Goal: Task Accomplishment & Management: Manage account settings

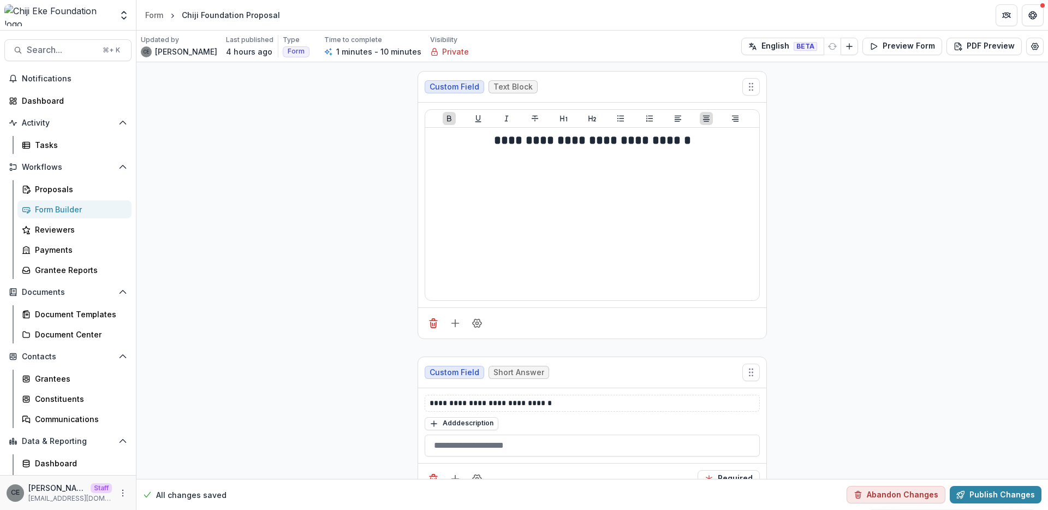
scroll to position [1040, 0]
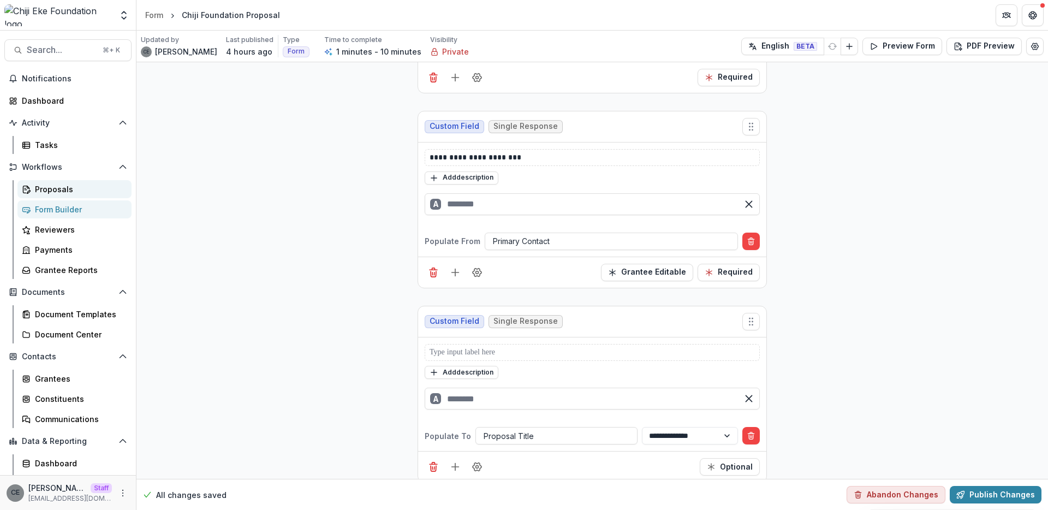
click at [54, 188] on div "Proposals" at bounding box center [79, 188] width 88 height 11
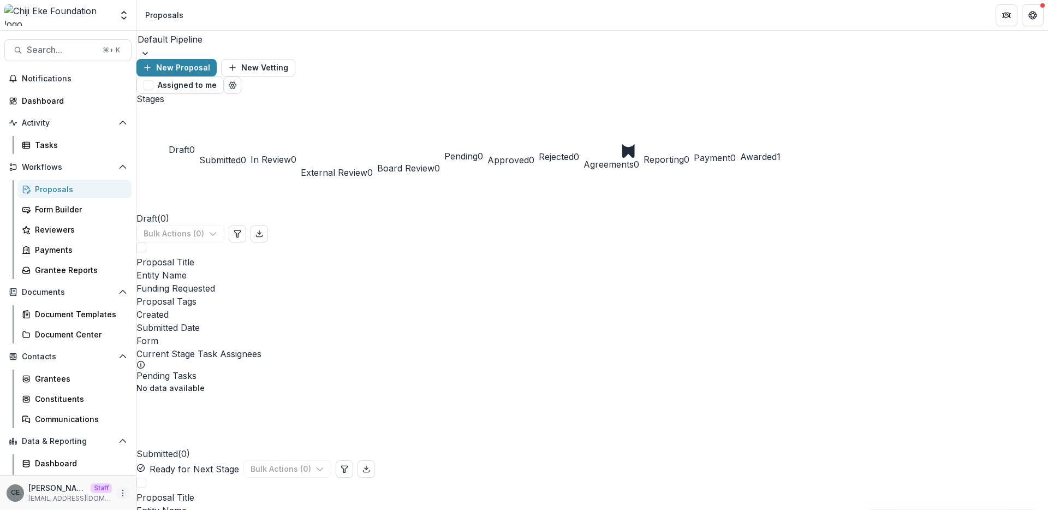
click at [118, 493] on icon "More" at bounding box center [122, 492] width 9 height 9
click at [161, 473] on link "User Settings" at bounding box center [191, 470] width 117 height 18
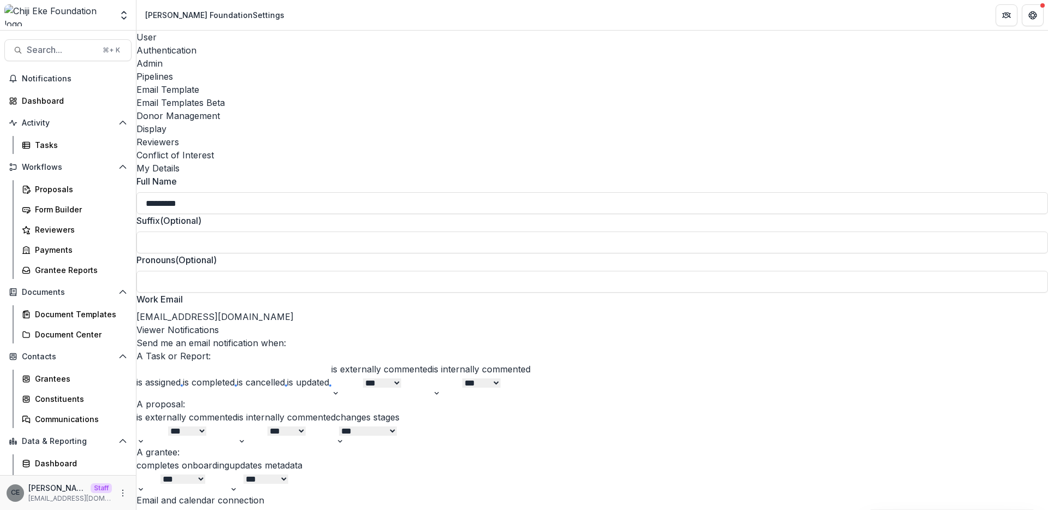
click at [439, 96] on div "Email Templates Beta" at bounding box center [591, 102] width 911 height 13
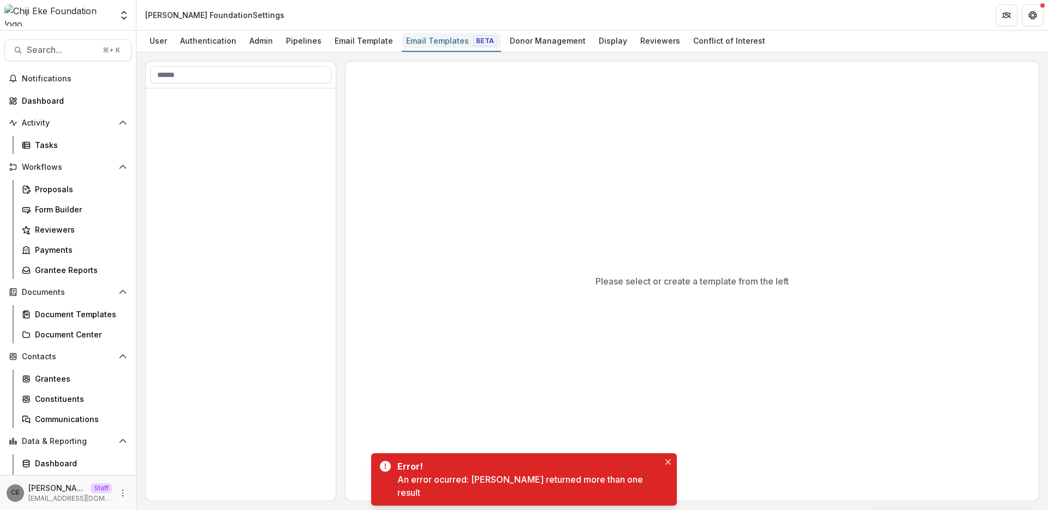
click at [428, 38] on div "Email Templates Beta" at bounding box center [451, 41] width 99 height 16
click at [354, 38] on div "Email Template" at bounding box center [363, 41] width 67 height 16
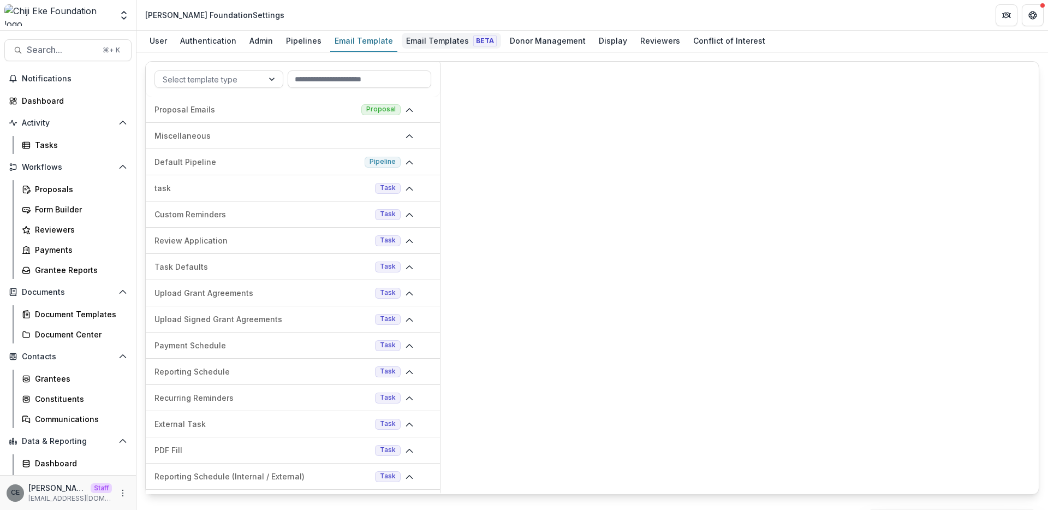
click at [431, 41] on div "Email Templates Beta" at bounding box center [451, 41] width 99 height 16
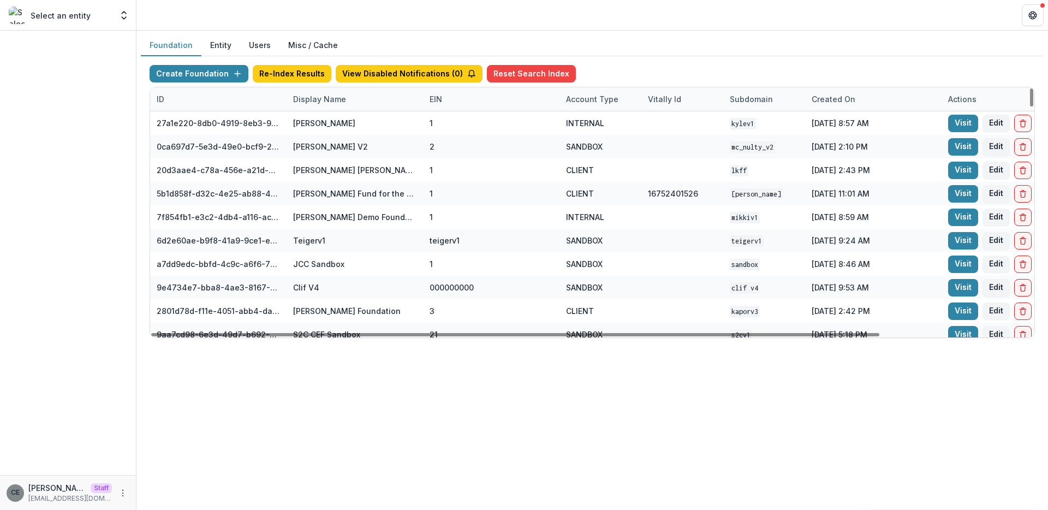
click at [312, 97] on div "Display Name" at bounding box center [320, 98] width 66 height 11
click at [314, 122] on input at bounding box center [354, 123] width 131 height 17
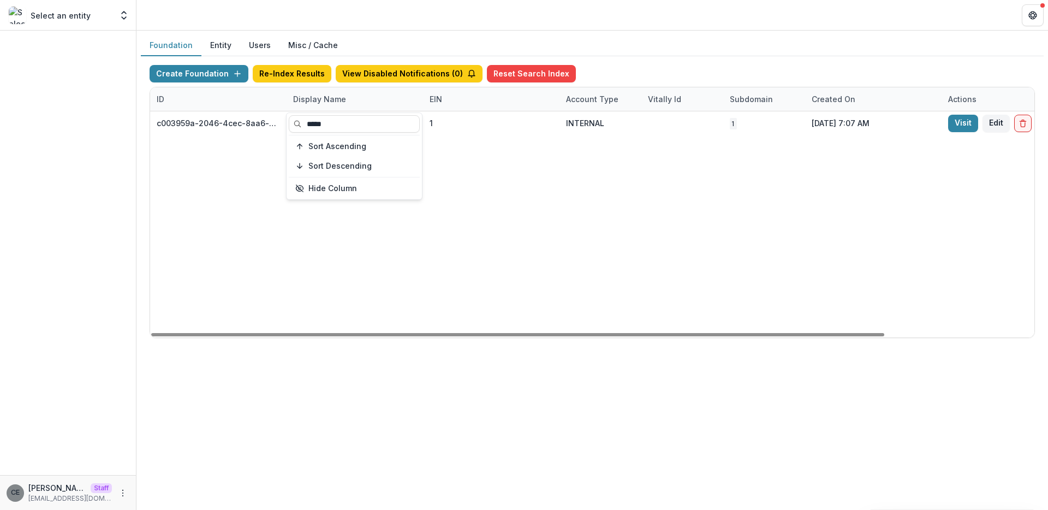
type input "*****"
click at [242, 158] on div "c003959a-2046-4cec-8aa6-d21f453ec45b Chiji Eke Foundation 1 INTERNAL 1 Jul 28, …" at bounding box center [682, 224] width 1064 height 226
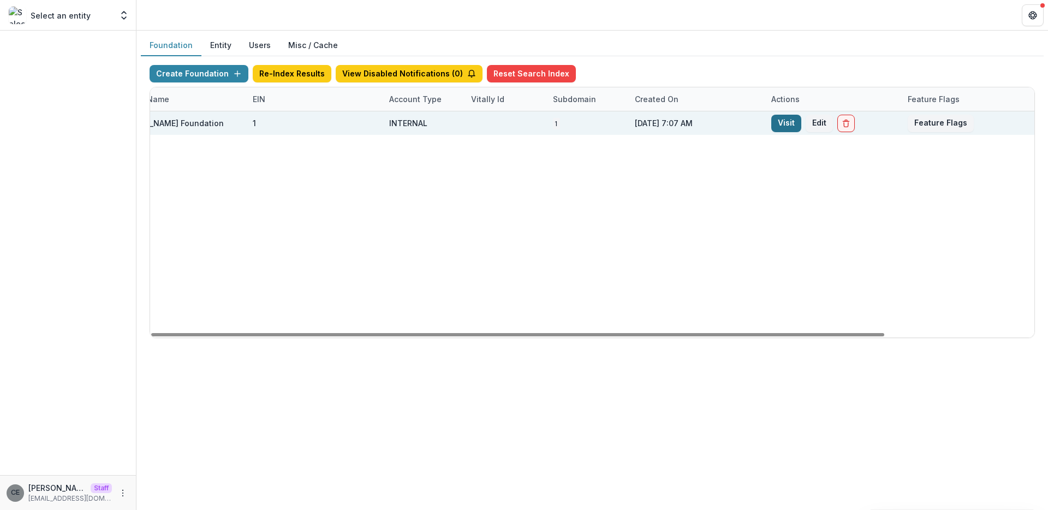
scroll to position [0, 180]
click at [957, 124] on button "Feature Flags" at bounding box center [937, 123] width 66 height 17
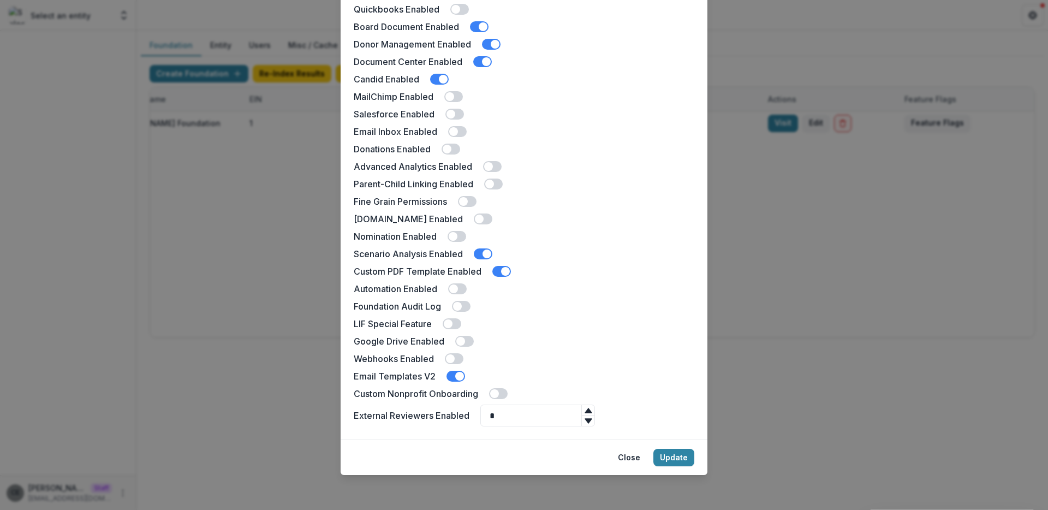
scroll to position [162, 0]
click at [637, 457] on button "Close" at bounding box center [628, 457] width 35 height 17
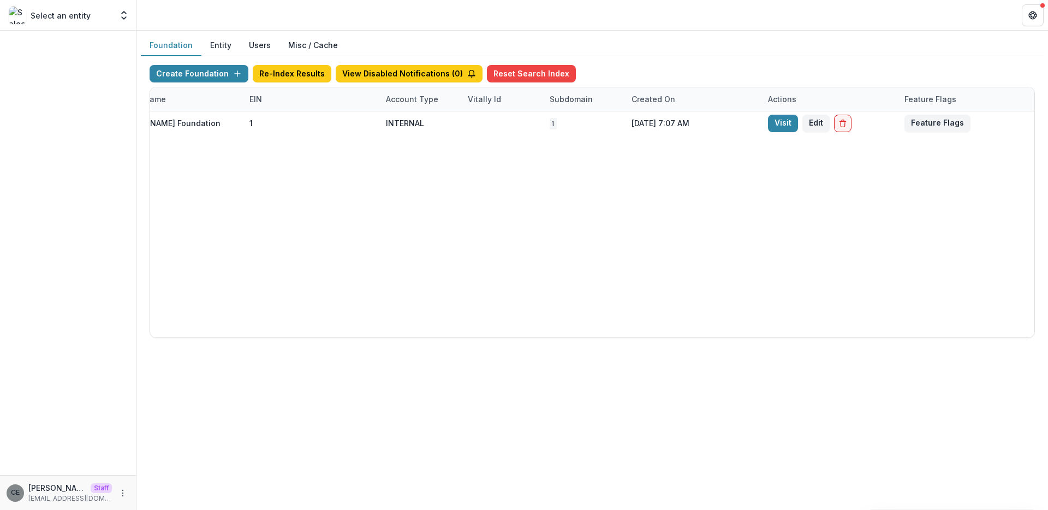
scroll to position [163, 0]
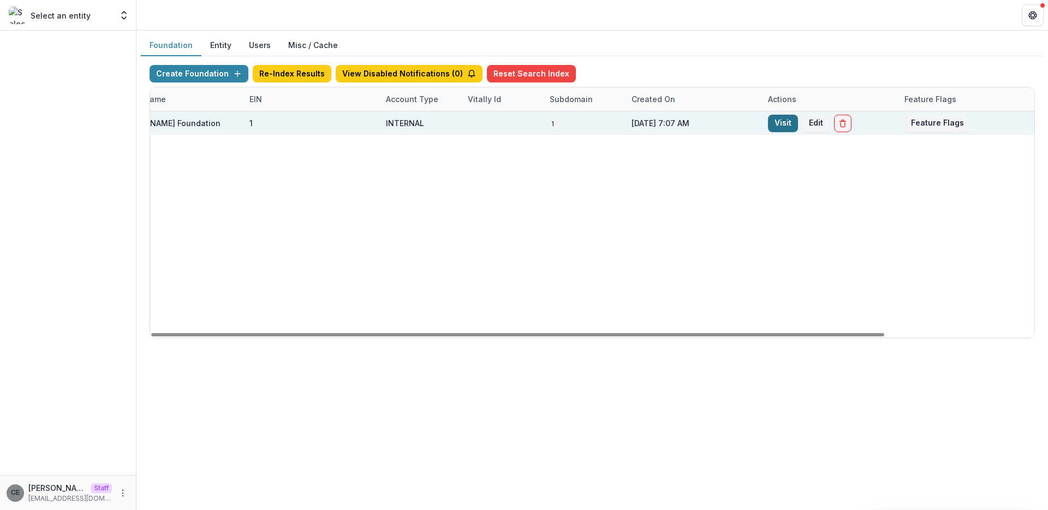
click at [782, 123] on link "Visit" at bounding box center [783, 123] width 30 height 17
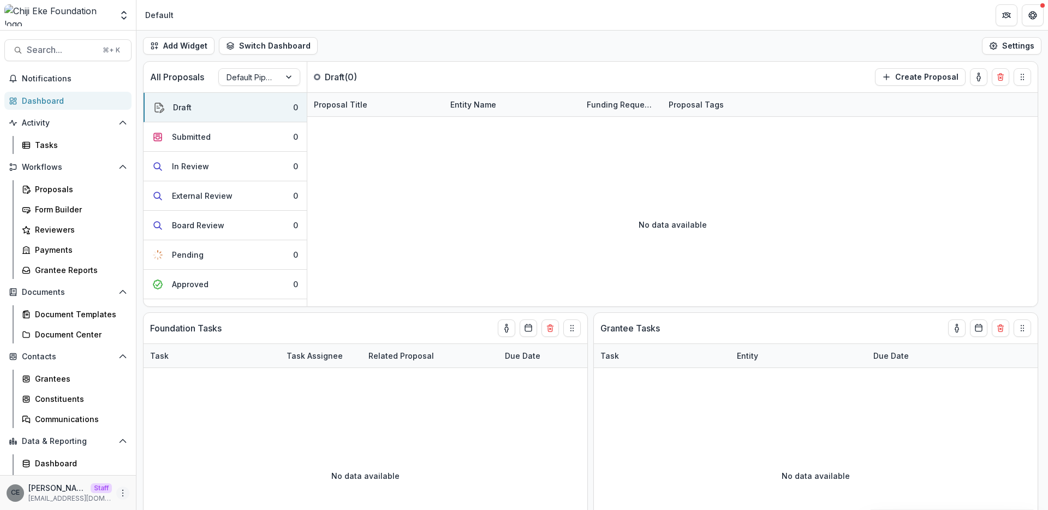
click at [123, 492] on icon "More" at bounding box center [122, 492] width 9 height 9
click at [151, 473] on link "User Settings" at bounding box center [191, 470] width 117 height 18
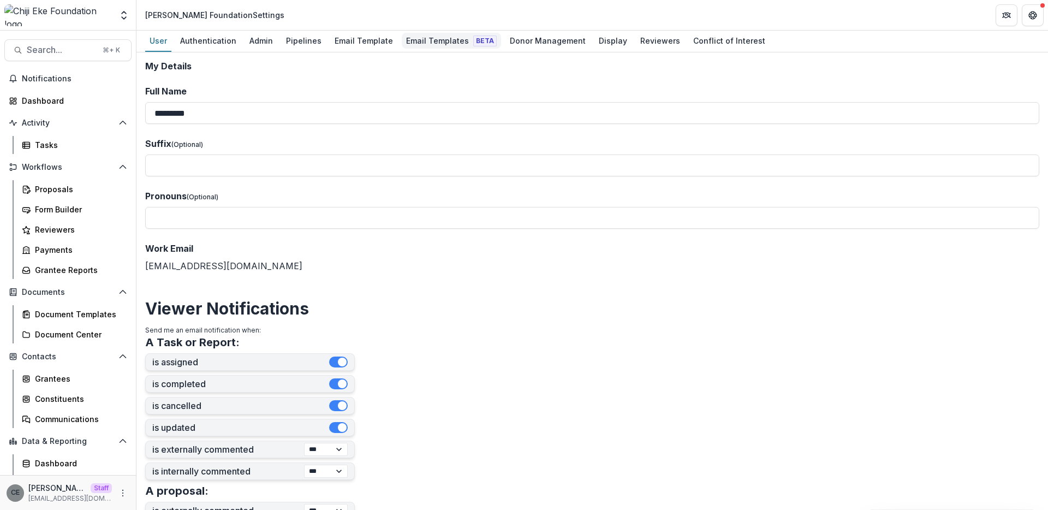
click at [431, 44] on div "Email Templates Beta" at bounding box center [451, 41] width 99 height 16
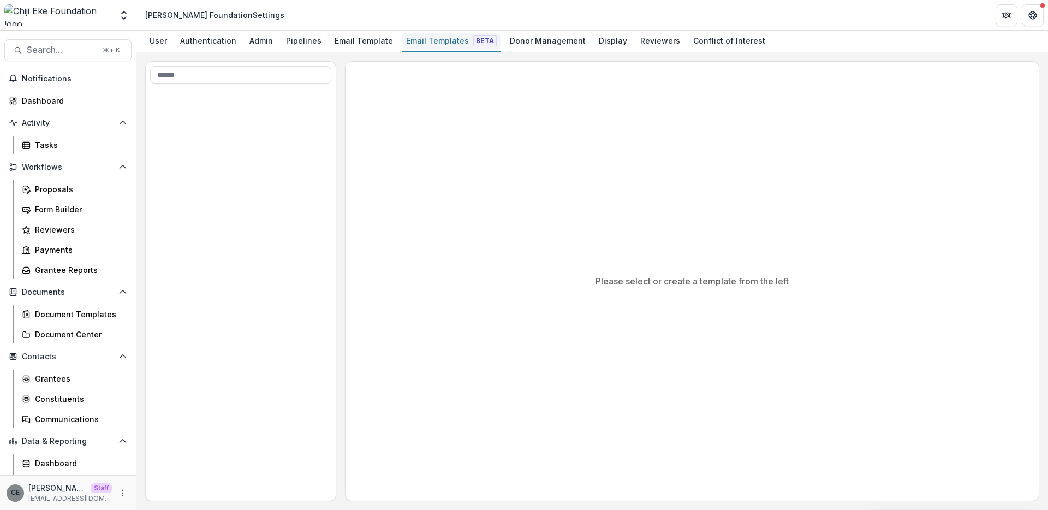
click at [435, 47] on div "Email Templates Beta" at bounding box center [451, 41] width 99 height 16
click at [355, 42] on div "Email Template" at bounding box center [363, 41] width 67 height 16
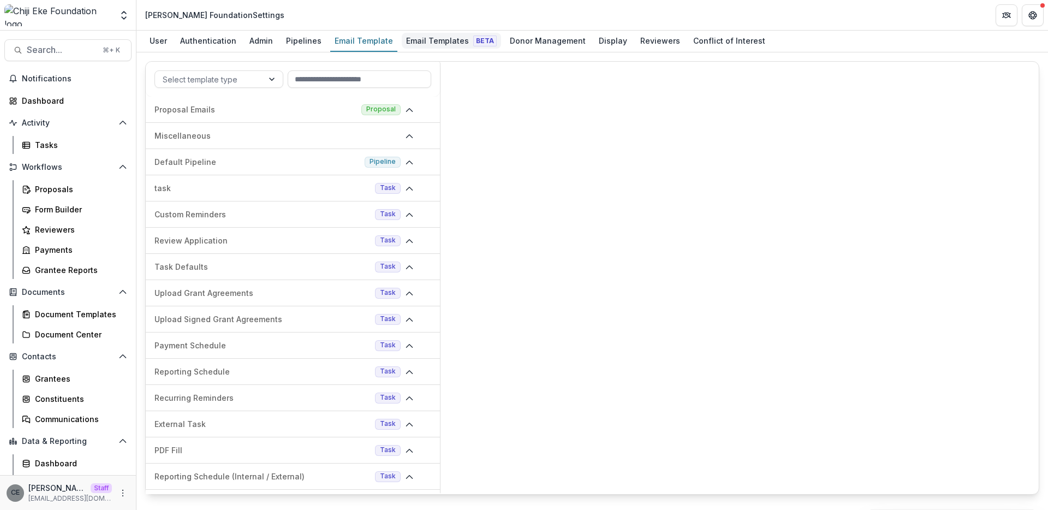
click at [420, 40] on div "Email Templates Beta" at bounding box center [451, 41] width 99 height 16
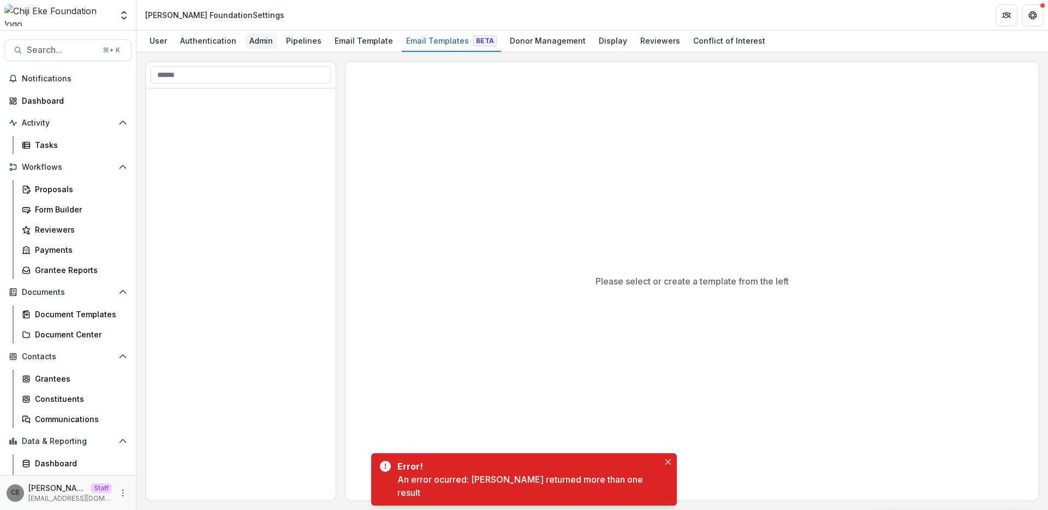
click at [258, 42] on div "Admin" at bounding box center [261, 41] width 32 height 16
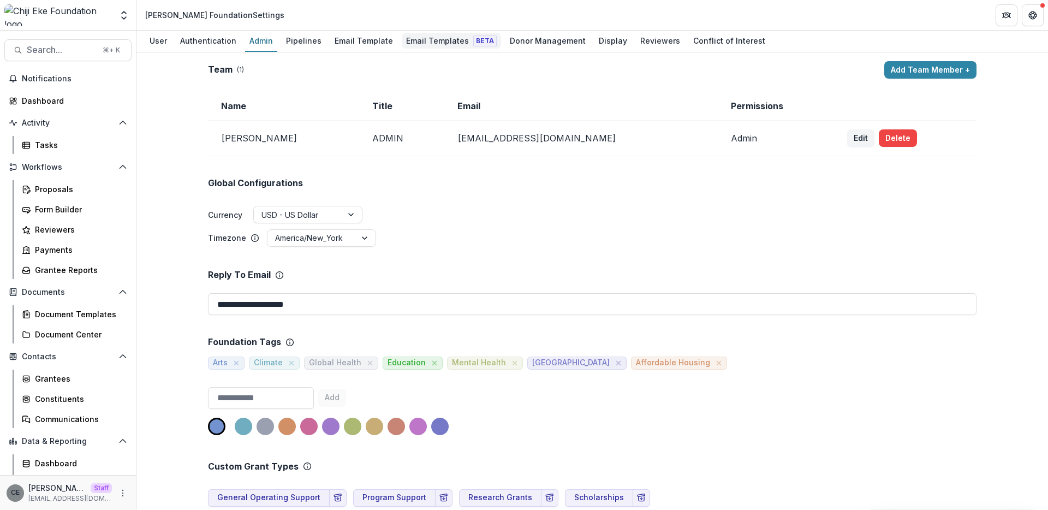
click at [451, 37] on div "Email Templates Beta" at bounding box center [451, 41] width 99 height 16
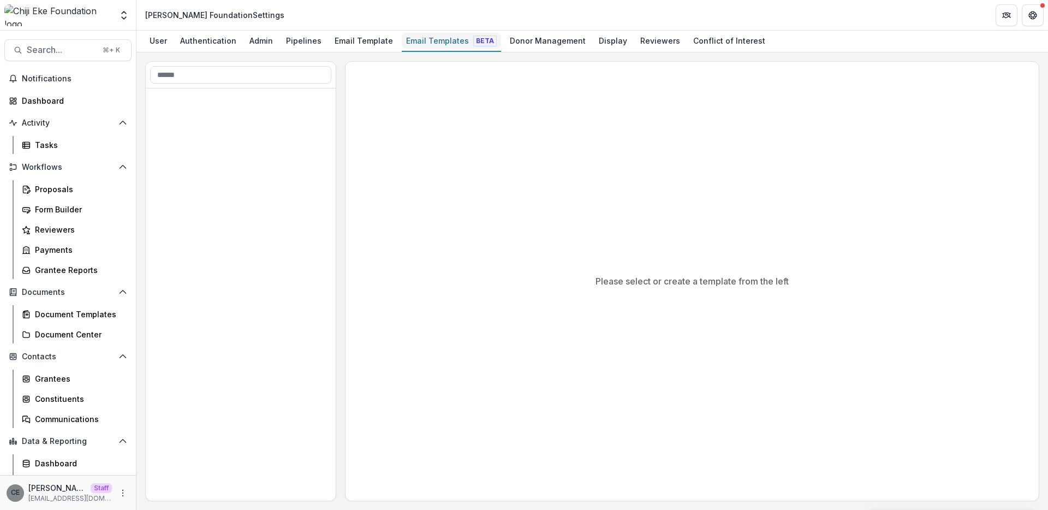
click at [438, 45] on div "Email Templates Beta" at bounding box center [451, 41] width 99 height 16
click at [375, 44] on div "Email Template" at bounding box center [363, 41] width 67 height 16
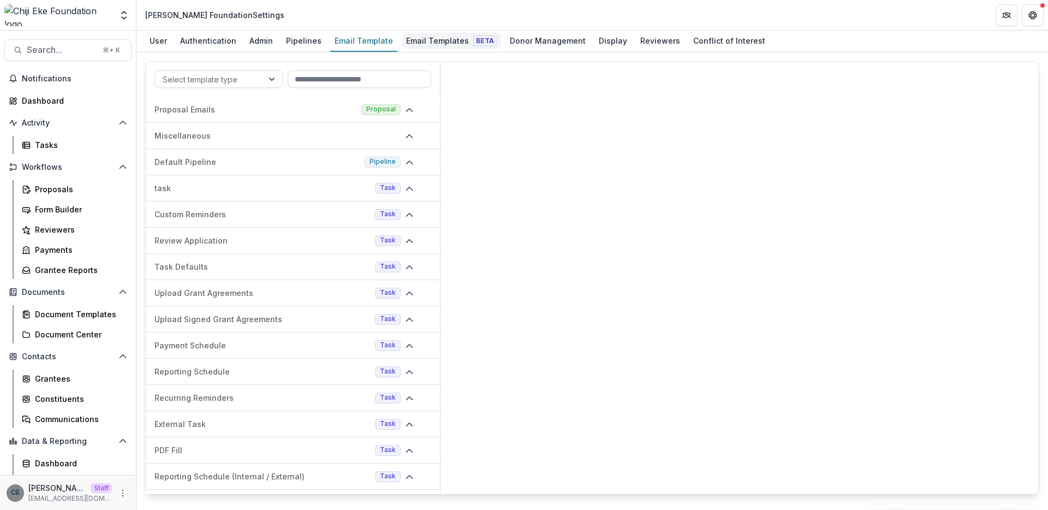
click at [426, 45] on div "Email Templates Beta" at bounding box center [451, 41] width 99 height 16
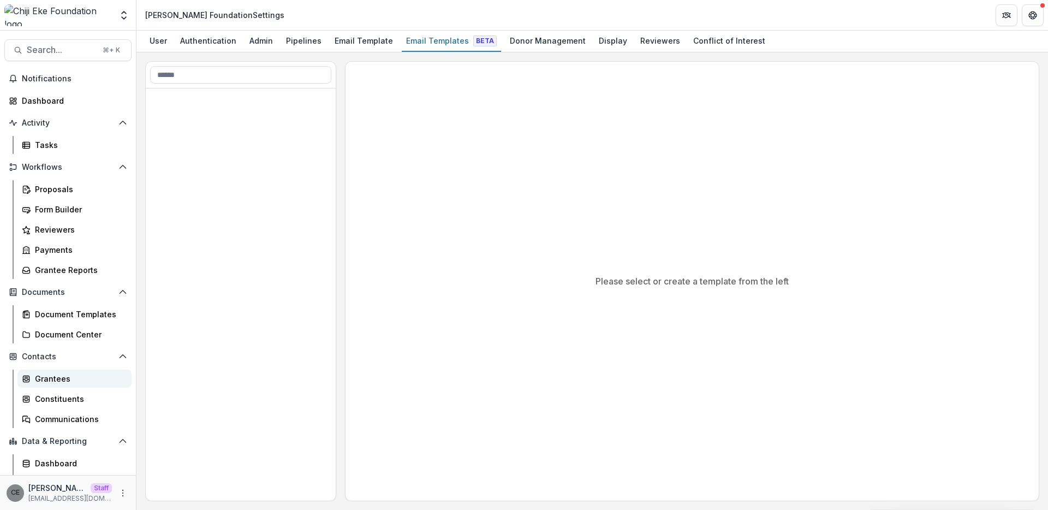
click at [57, 376] on div "Grantees" at bounding box center [79, 378] width 88 height 11
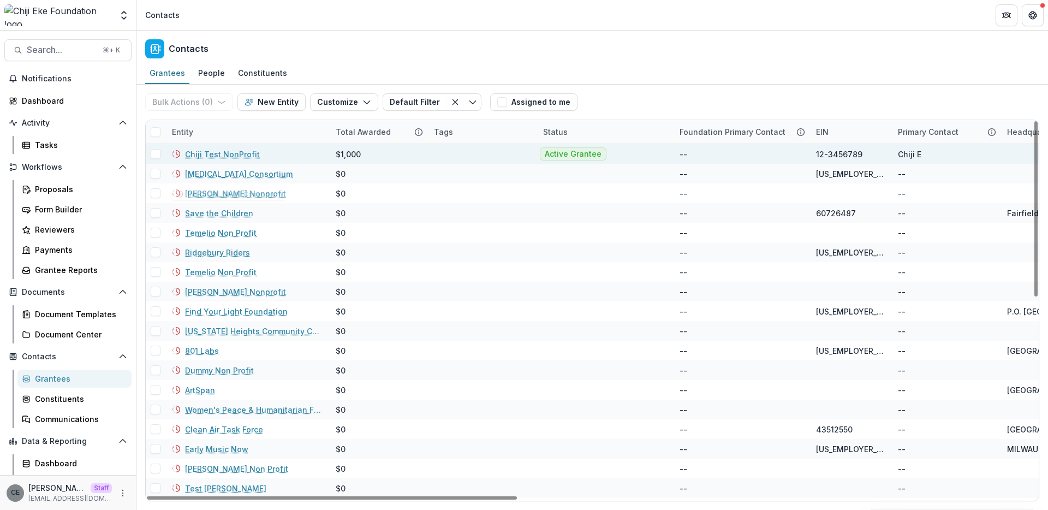
click at [230, 153] on link "Chiji Test NonProfit" at bounding box center [222, 153] width 75 height 11
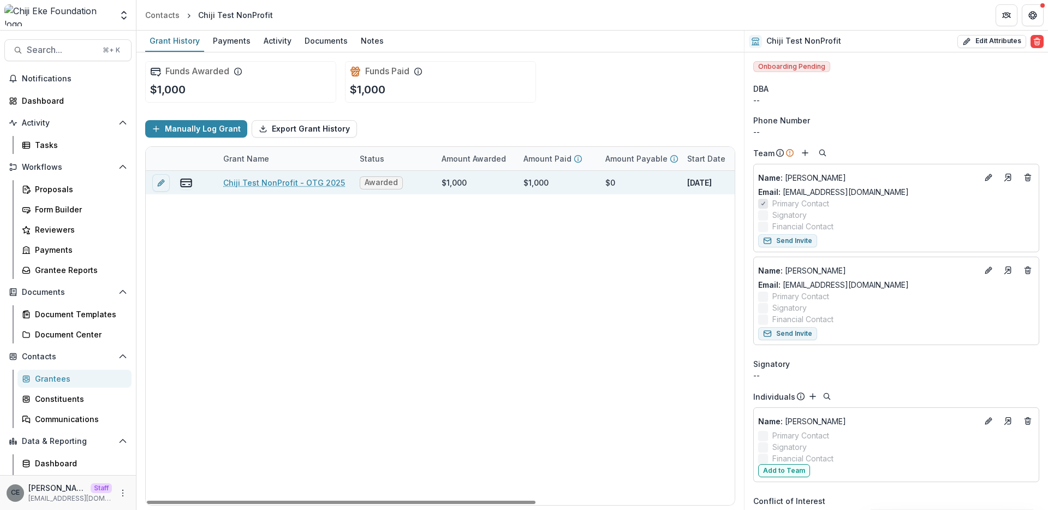
click at [287, 184] on link "Chiji Test NonProfit - OTG 2025" at bounding box center [284, 182] width 122 height 11
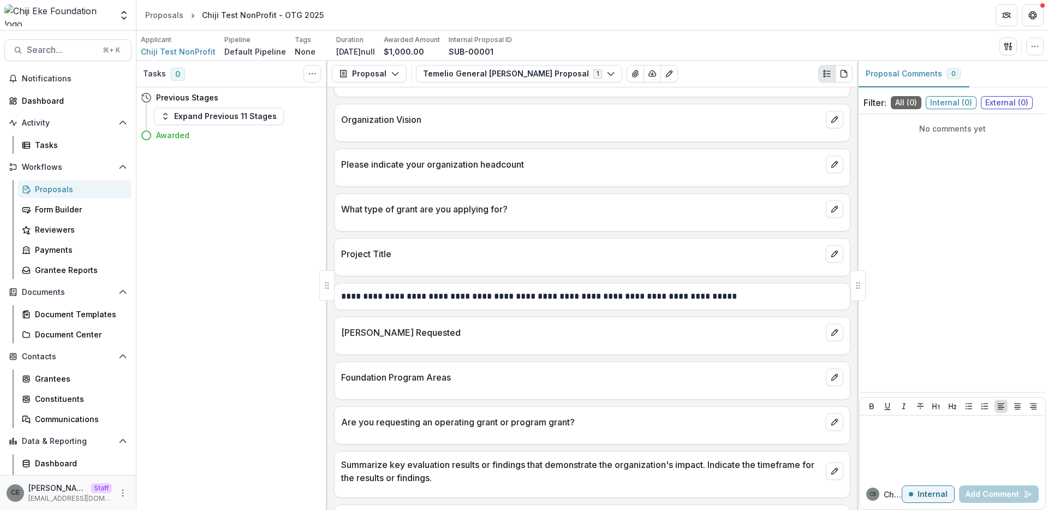
scroll to position [733, 0]
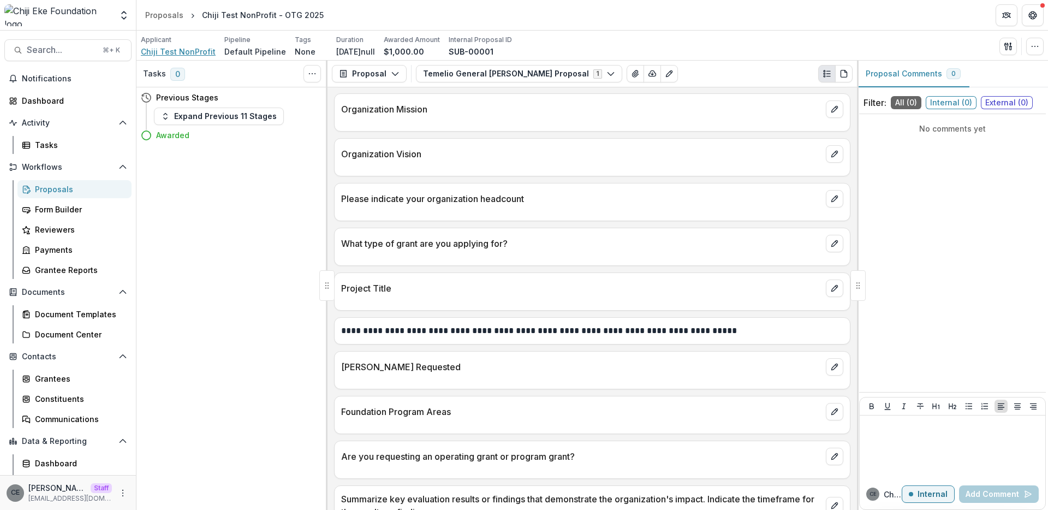
click at [198, 49] on span "Chiji Test NonProfit" at bounding box center [178, 51] width 75 height 11
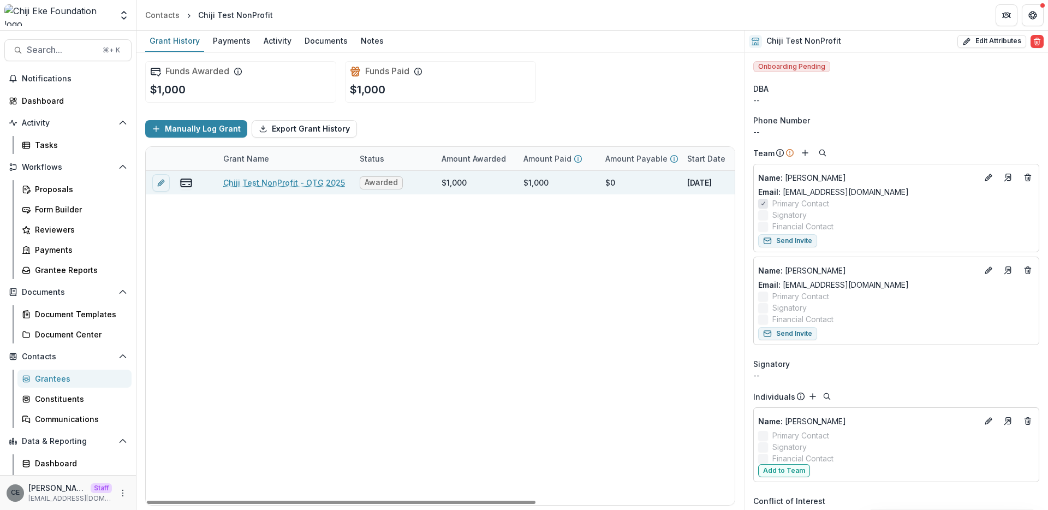
click at [463, 185] on div "$1,000" at bounding box center [454, 182] width 25 height 11
click at [470, 182] on div "$1,000" at bounding box center [476, 182] width 82 height 23
click at [162, 182] on line "edit" at bounding box center [161, 183] width 2 height 2
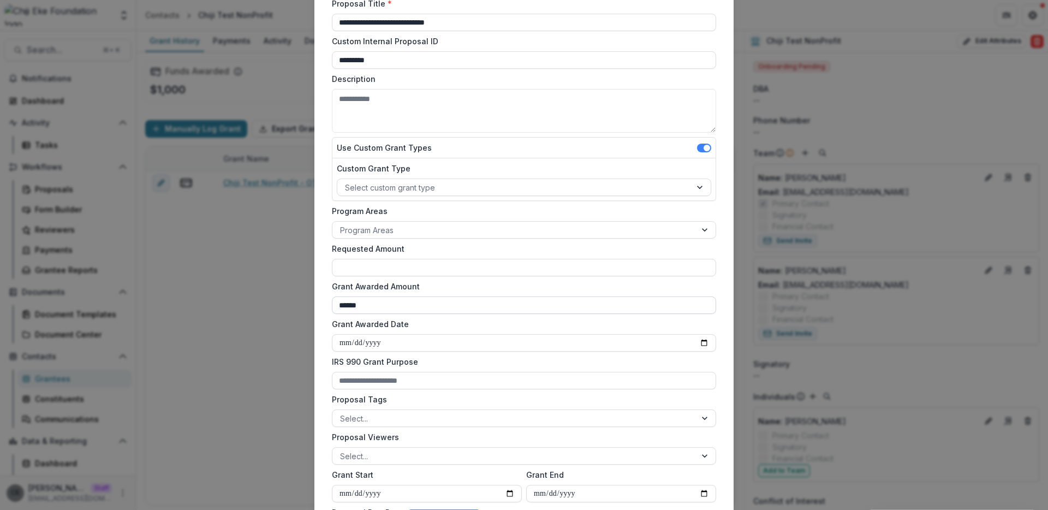
click at [387, 300] on input "******" at bounding box center [524, 304] width 384 height 17
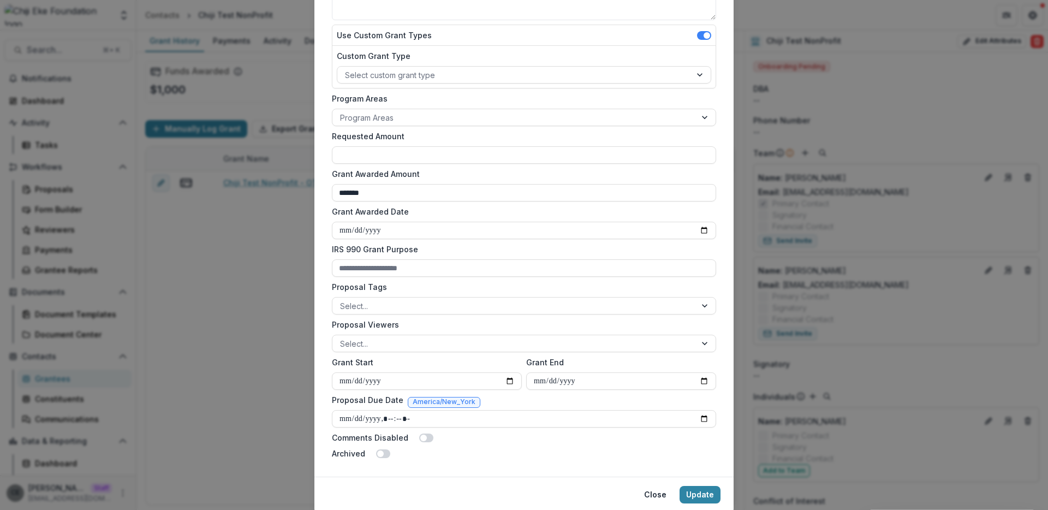
scroll to position [237, 0]
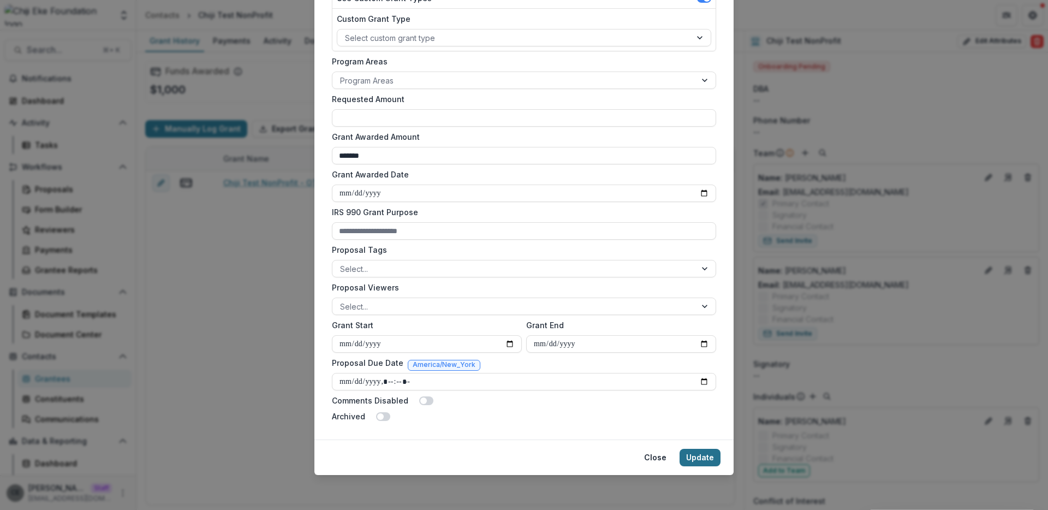
type input "*******"
click at [705, 459] on button "Update" at bounding box center [699, 457] width 41 height 17
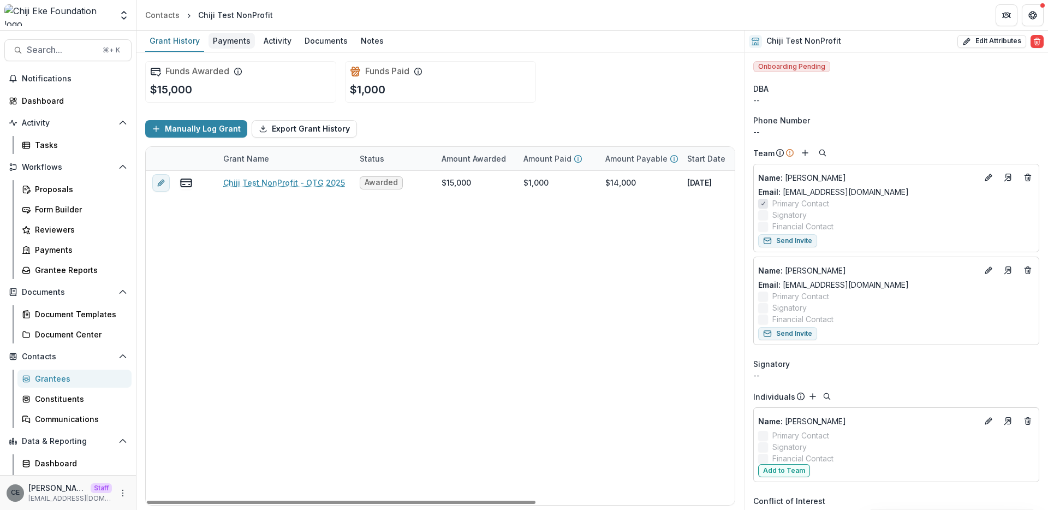
click at [237, 39] on div "Payments" at bounding box center [231, 41] width 46 height 16
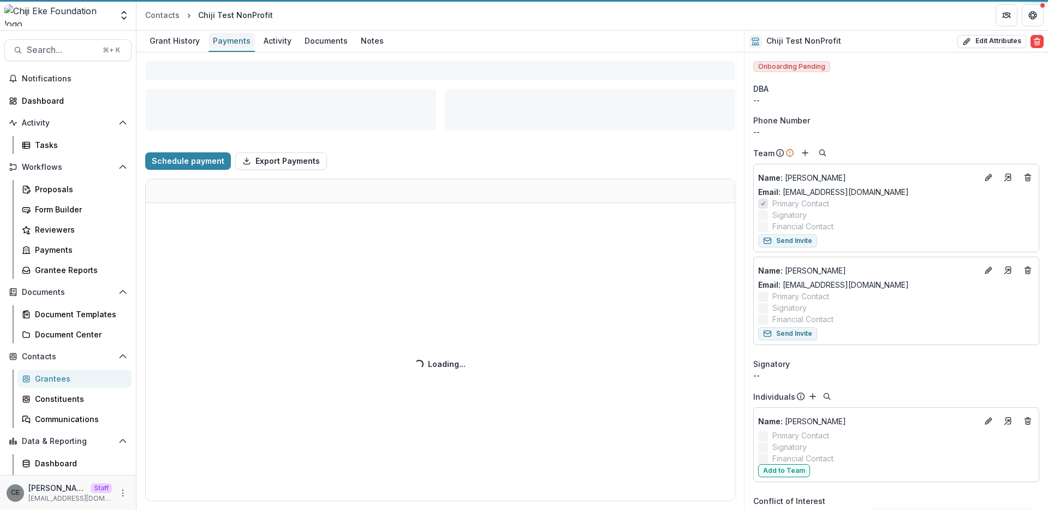
select select "****"
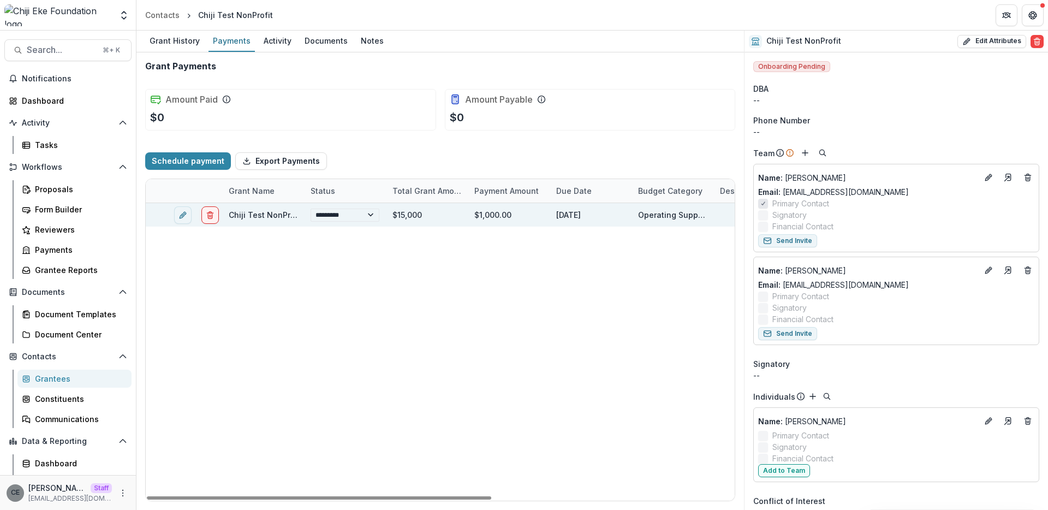
click at [491, 217] on div "$1,000.00" at bounding box center [509, 214] width 82 height 23
click at [180, 219] on button "edit" at bounding box center [182, 214] width 17 height 17
select select "****"
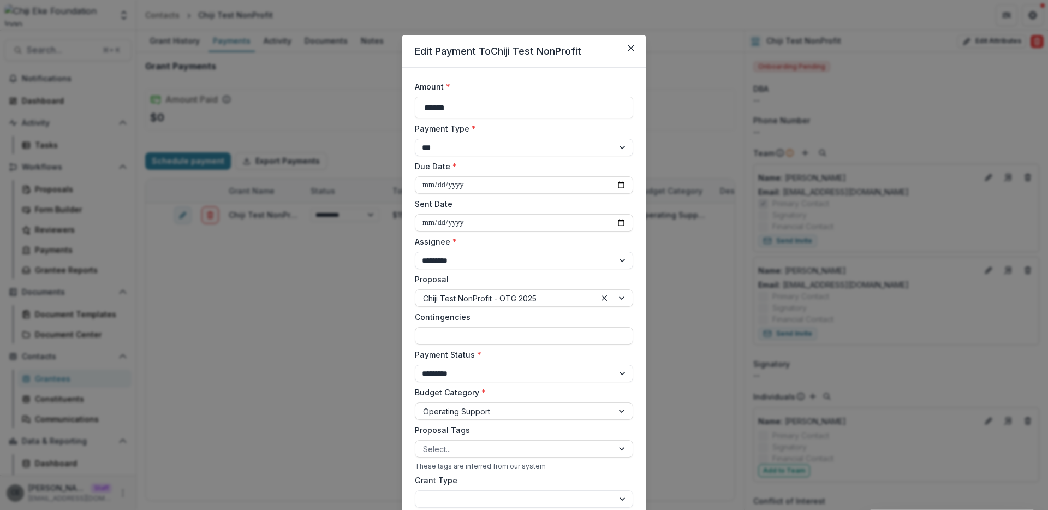
drag, startPoint x: 455, startPoint y: 105, endPoint x: 349, endPoint y: 96, distance: 106.3
click at [350, 96] on div "**********" at bounding box center [524, 255] width 1048 height 510
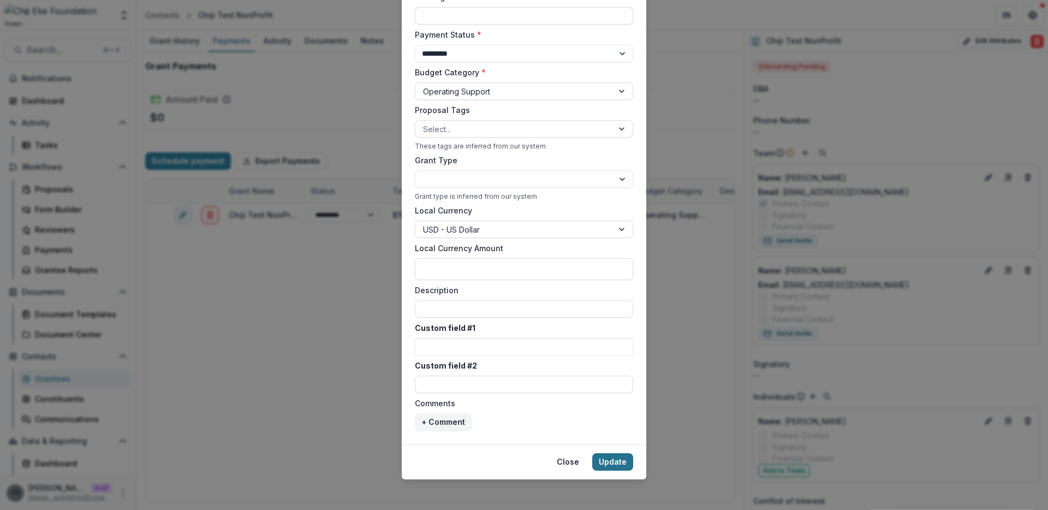
click at [611, 466] on button "Update" at bounding box center [612, 461] width 41 height 17
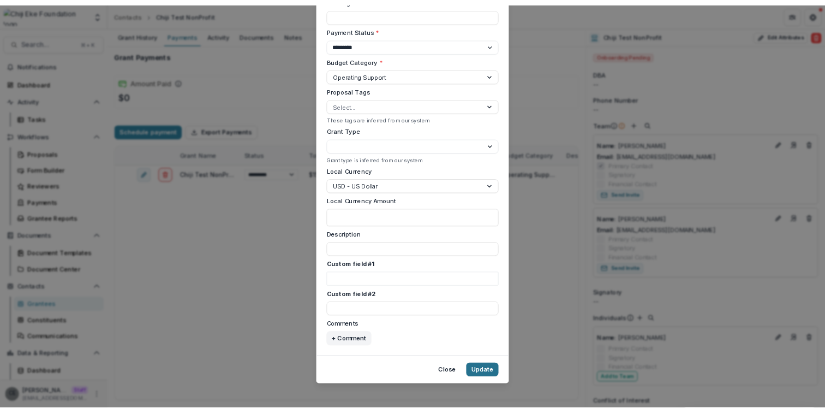
scroll to position [323, 0]
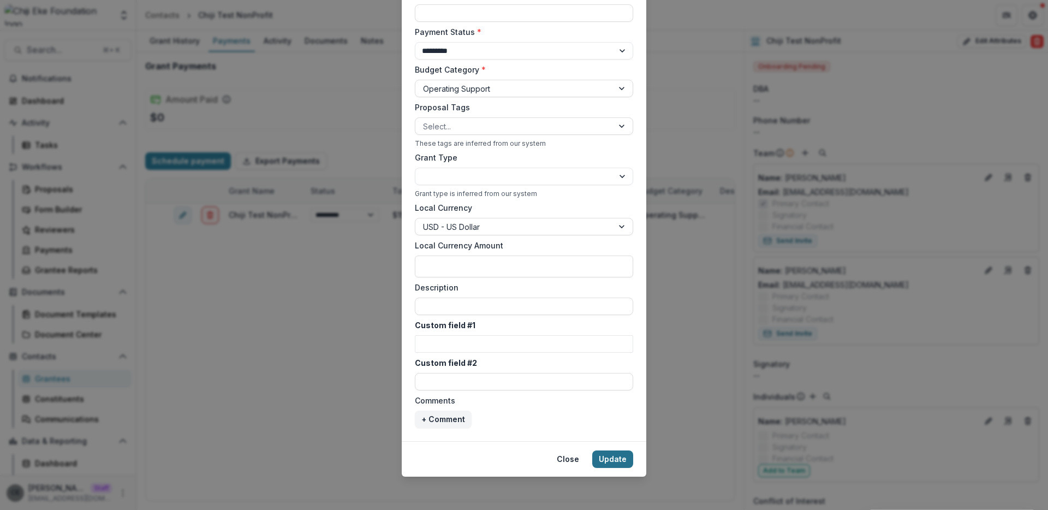
type input "******"
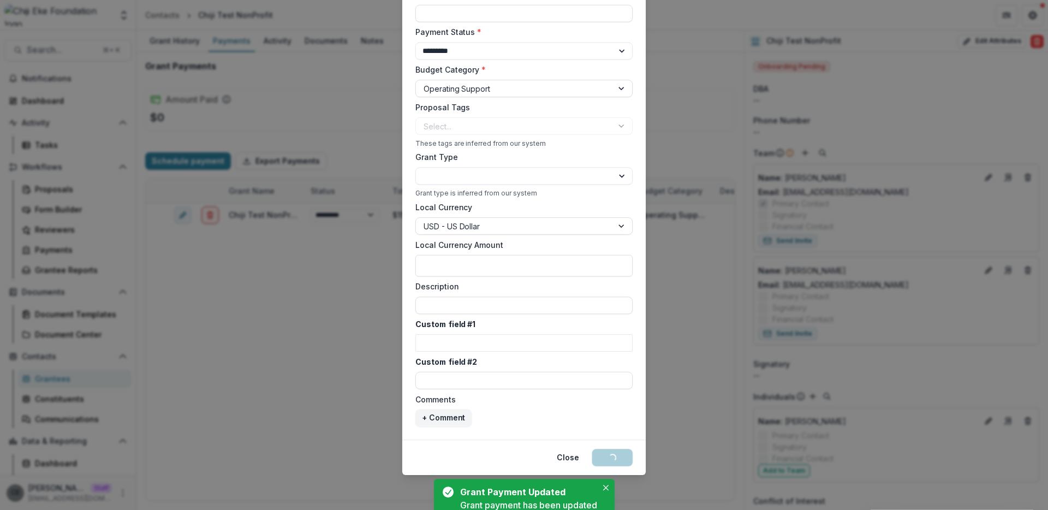
select select "****"
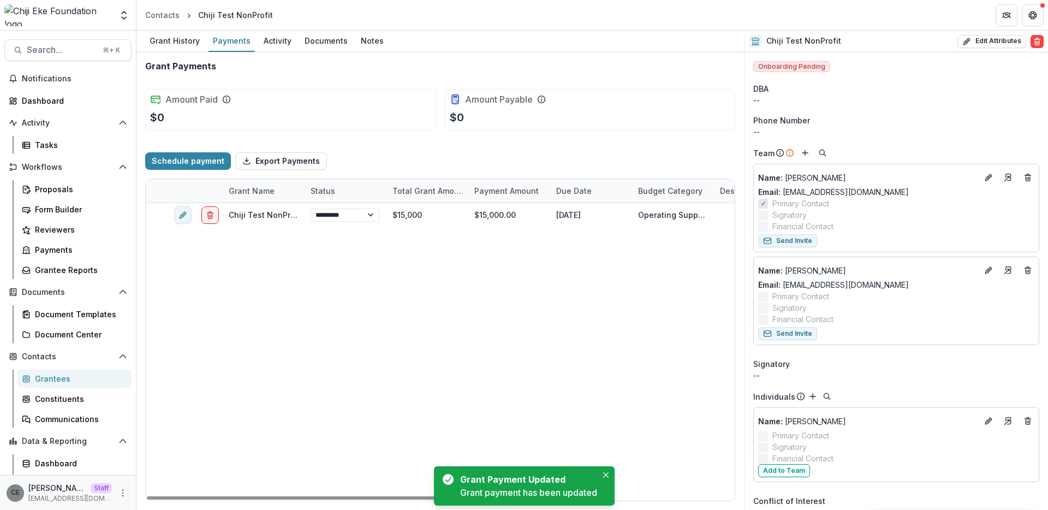
select select "****"
click at [171, 38] on div "Grant History" at bounding box center [174, 41] width 59 height 16
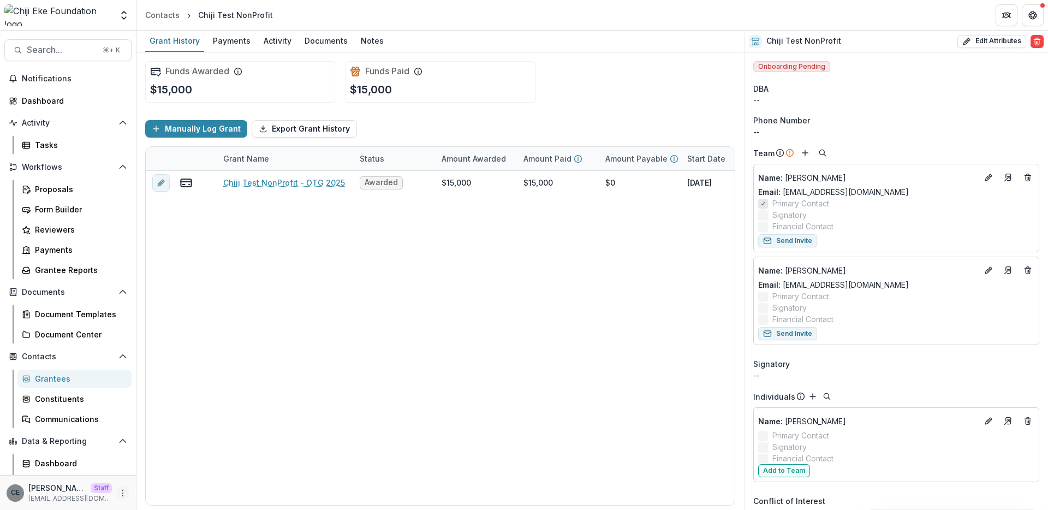
click at [122, 497] on button "More" at bounding box center [122, 492] width 13 height 13
click at [175, 475] on link "User Settings" at bounding box center [191, 470] width 117 height 18
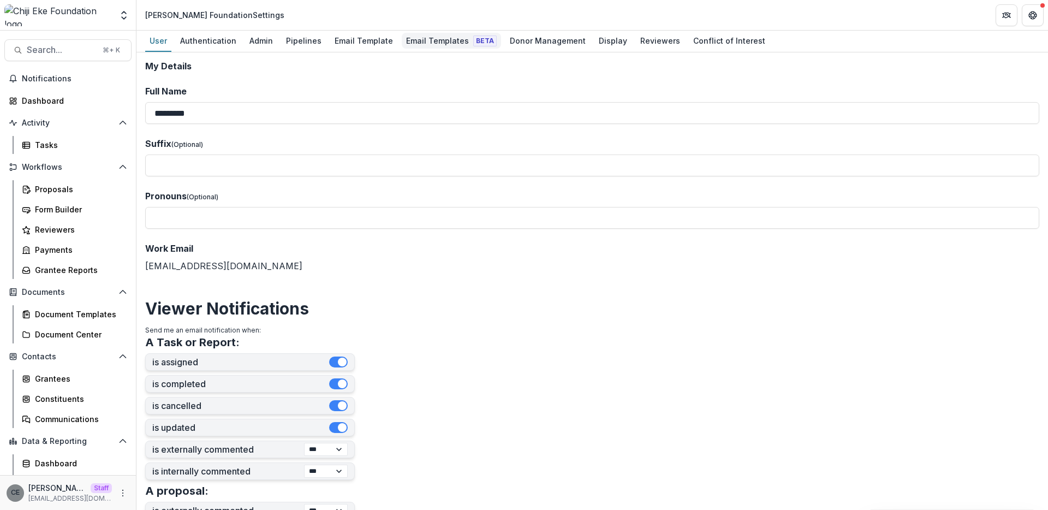
click at [449, 42] on div "Email Templates Beta" at bounding box center [451, 41] width 99 height 16
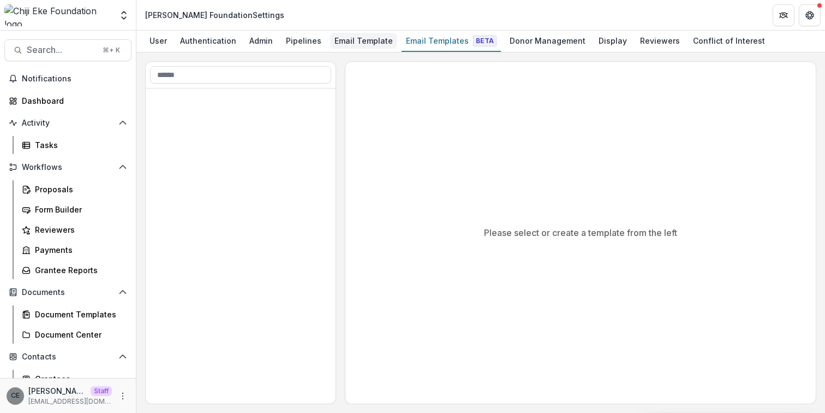
click at [362, 43] on div "Email Template" at bounding box center [363, 41] width 67 height 16
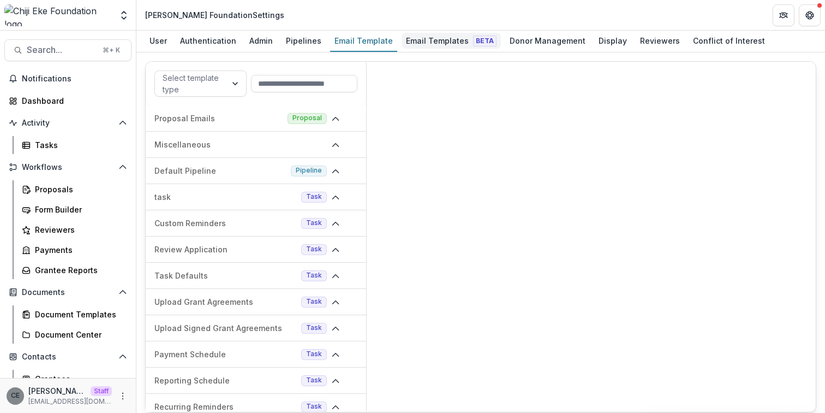
click at [442, 38] on div "Email Templates Beta" at bounding box center [451, 41] width 99 height 16
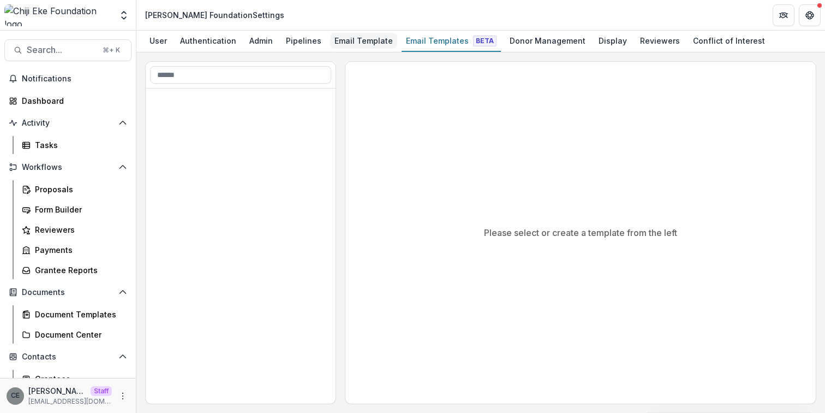
click at [366, 39] on div "Email Template" at bounding box center [363, 41] width 67 height 16
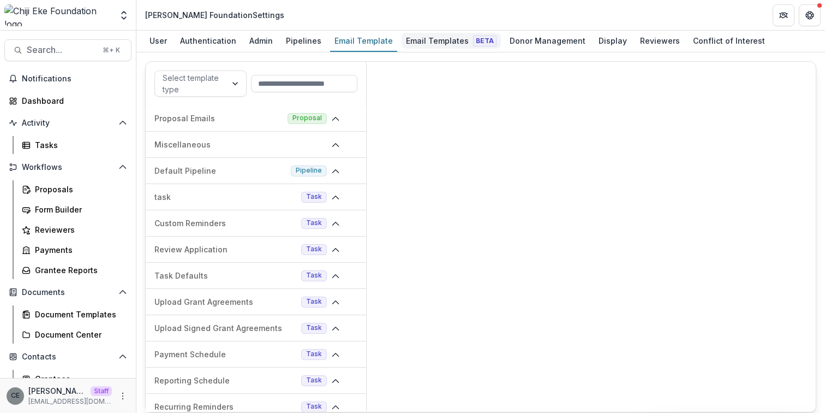
click at [442, 44] on div "Email Templates Beta" at bounding box center [451, 41] width 99 height 16
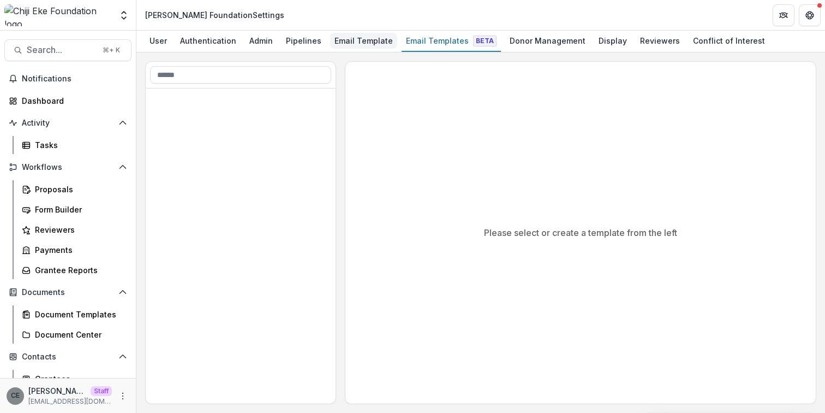
click at [357, 43] on div "Email Template" at bounding box center [363, 41] width 67 height 16
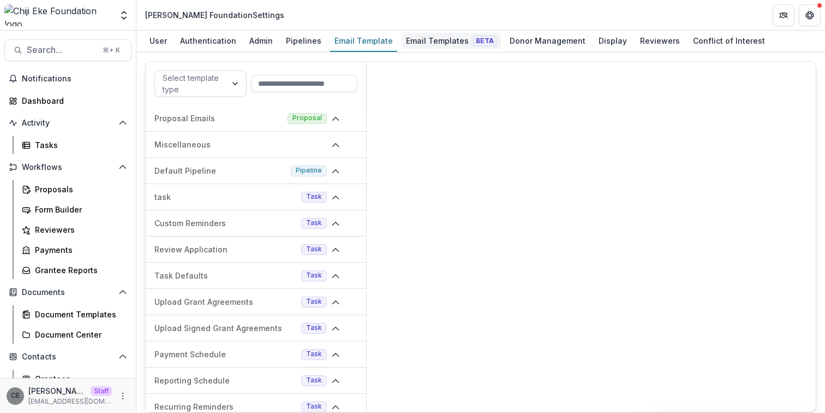
click at [410, 46] on div "Email Templates Beta" at bounding box center [451, 41] width 99 height 16
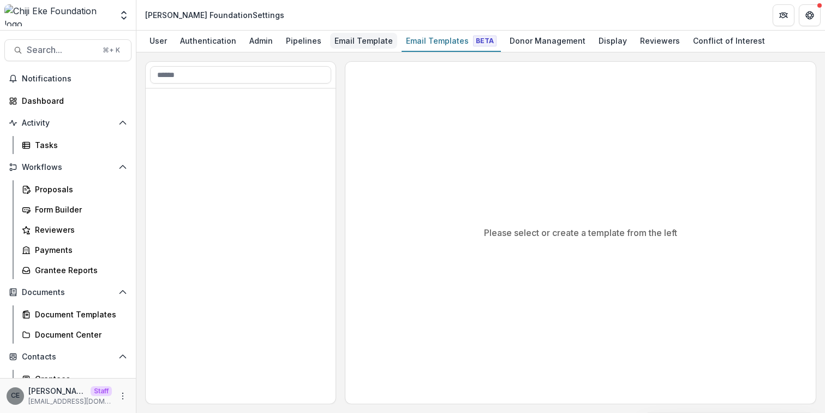
click at [366, 41] on div "Email Template" at bounding box center [363, 41] width 67 height 16
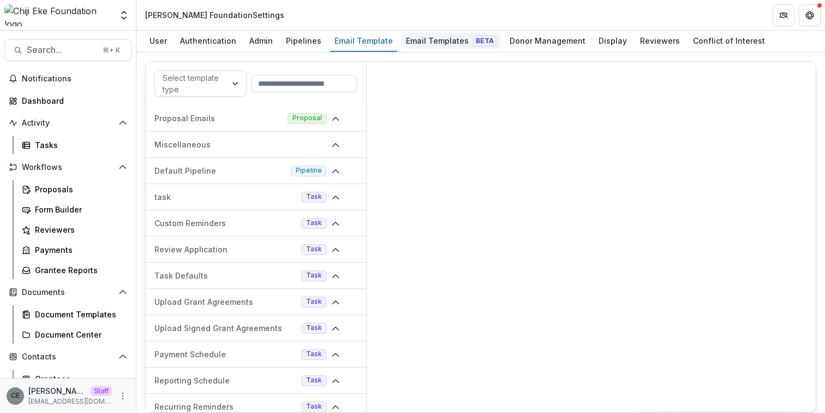
click at [421, 45] on div "Email Templates Beta" at bounding box center [451, 41] width 99 height 16
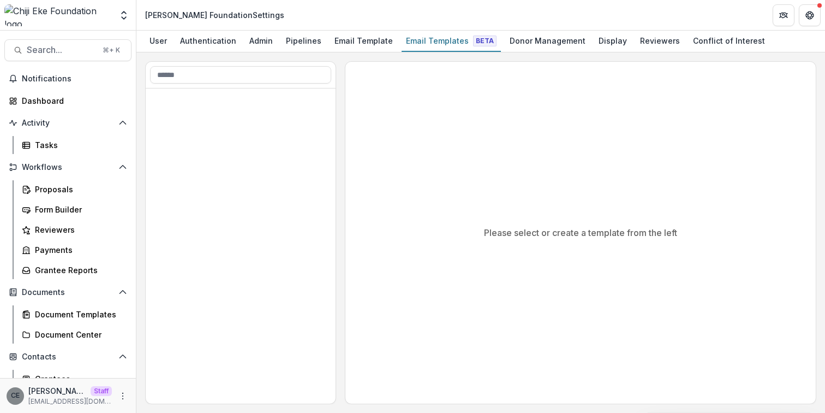
click at [795, 156] on div "Please select or create a template from the left" at bounding box center [580, 233] width 470 height 342
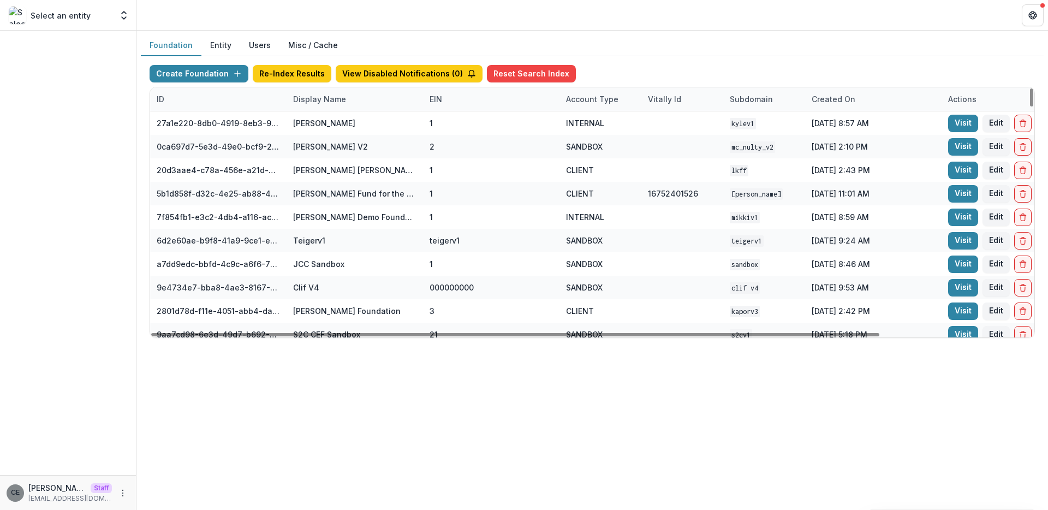
click at [315, 102] on div "Display Name" at bounding box center [320, 98] width 66 height 11
click at [321, 121] on input at bounding box center [354, 123] width 131 height 17
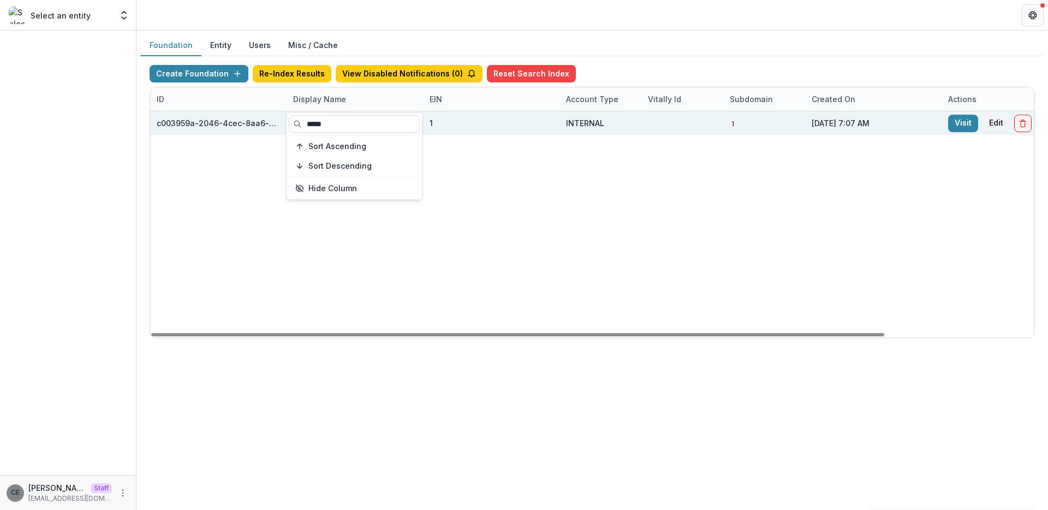
type input "*****"
click at [251, 134] on div "c003959a-2046-4cec-8aa6-d21f453ec45b" at bounding box center [218, 122] width 123 height 23
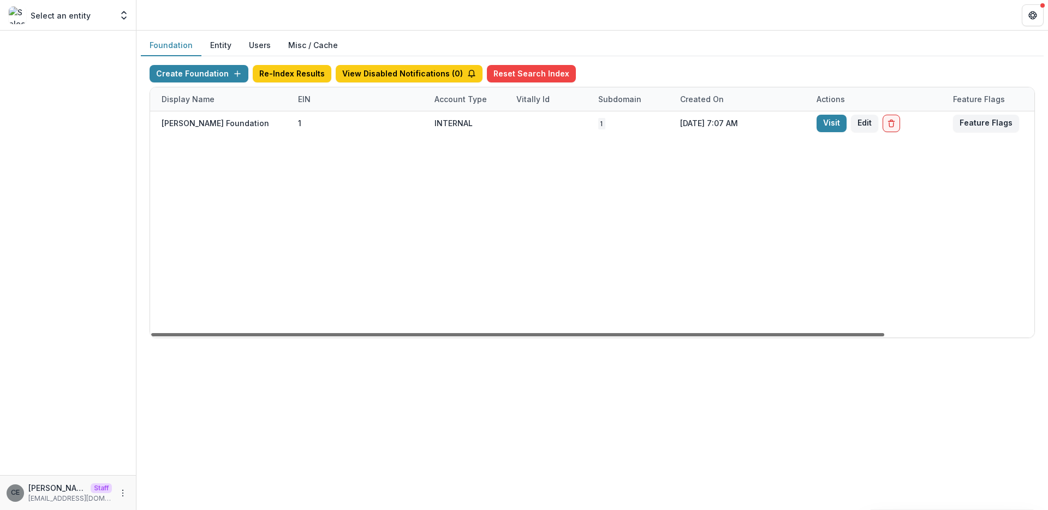
scroll to position [0, 147]
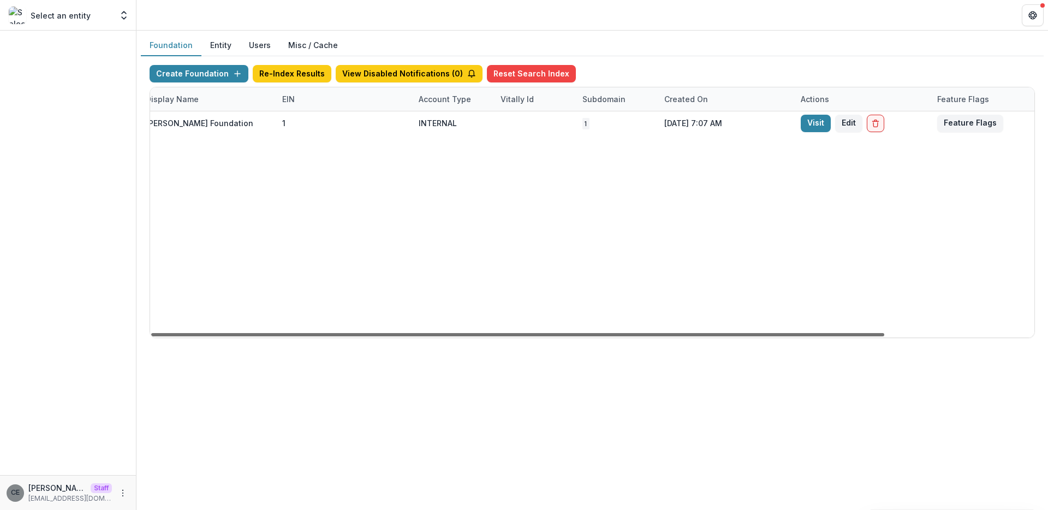
drag, startPoint x: 835, startPoint y: 335, endPoint x: 957, endPoint y: 335, distance: 121.7
click at [884, 335] on div at bounding box center [517, 334] width 733 height 3
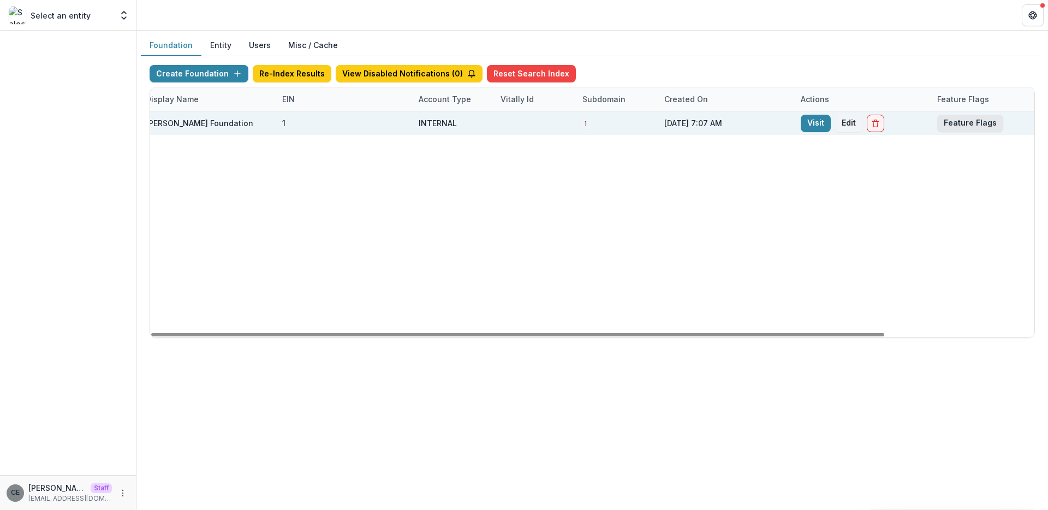
click at [961, 121] on button "Feature Flags" at bounding box center [970, 123] width 66 height 17
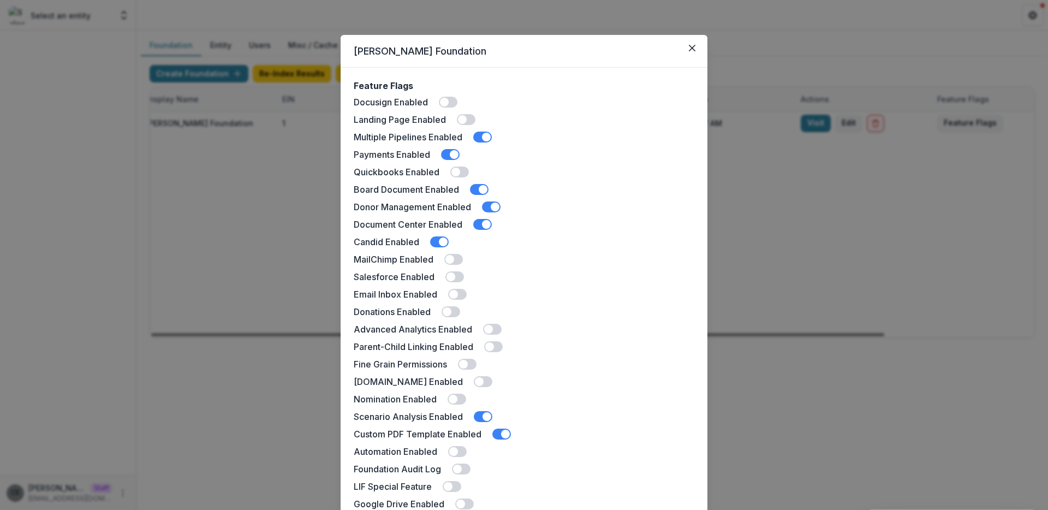
scroll to position [163, 0]
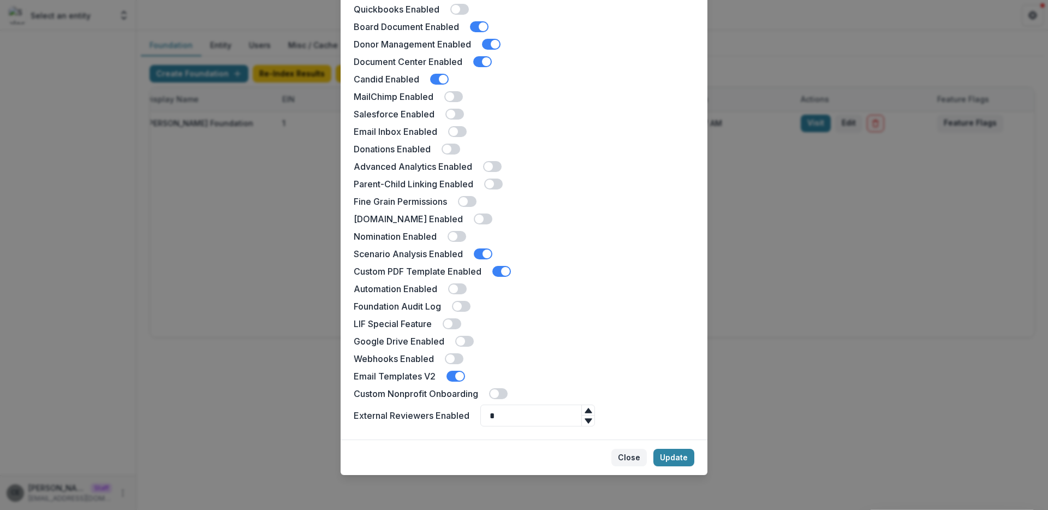
click at [629, 457] on button "Close" at bounding box center [628, 457] width 35 height 17
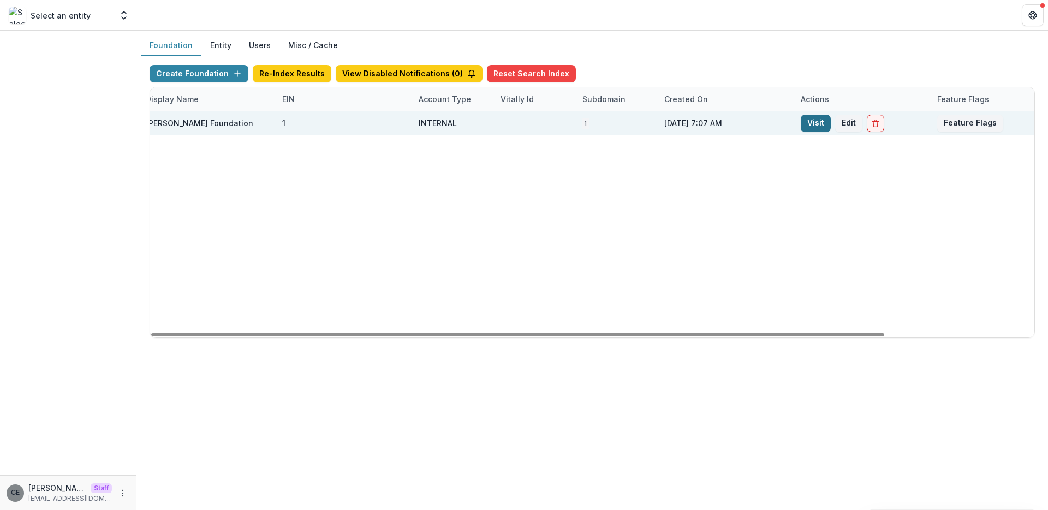
click at [816, 127] on link "Visit" at bounding box center [816, 123] width 30 height 17
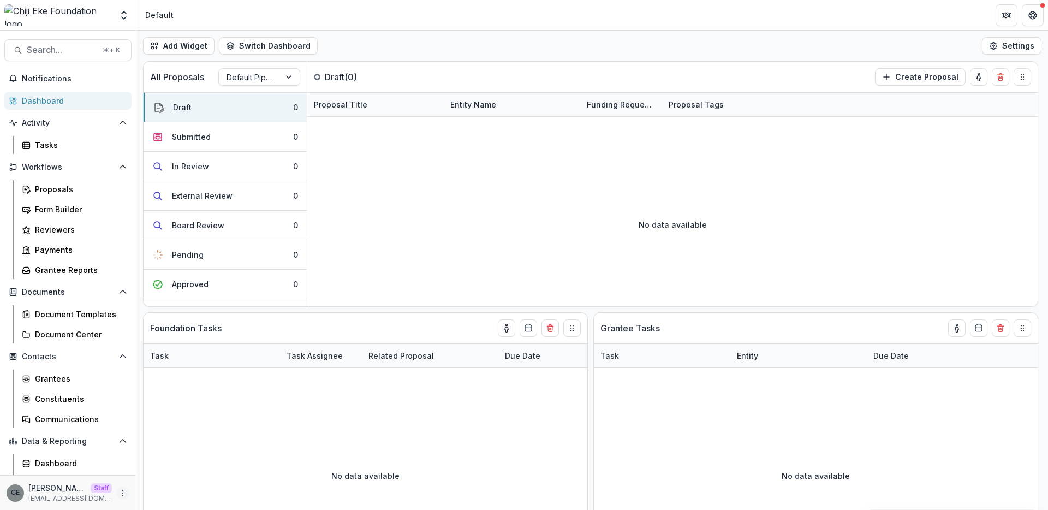
click at [123, 495] on circle "More" at bounding box center [123, 495] width 1 height 1
click at [47, 189] on div "Proposals" at bounding box center [79, 188] width 88 height 11
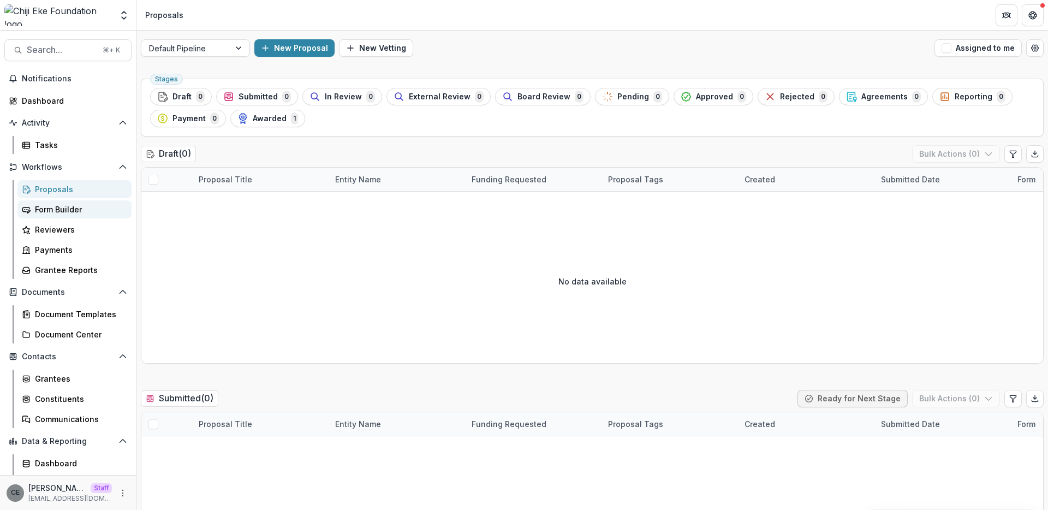
click at [56, 208] on div "Form Builder" at bounding box center [79, 209] width 88 height 11
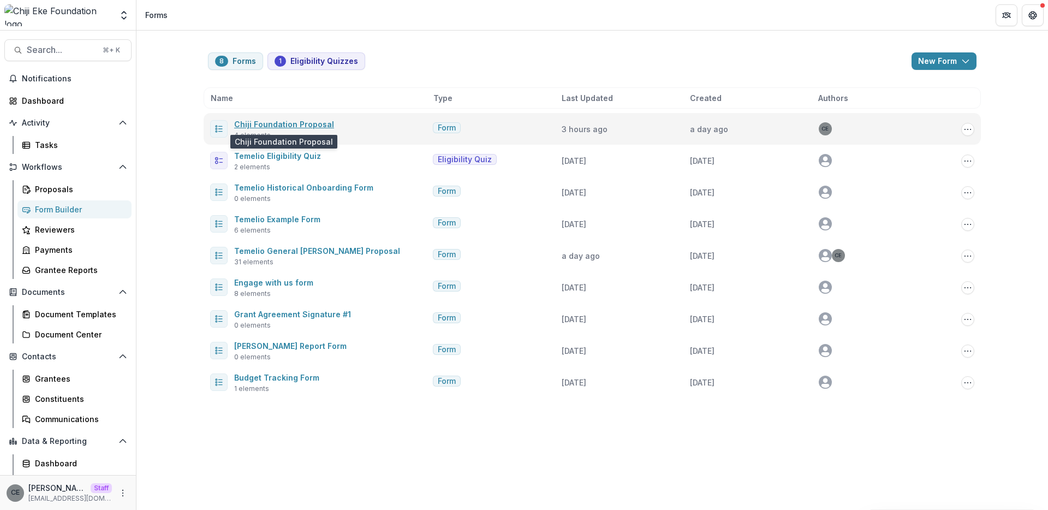
click at [295, 126] on link "Chiji Foundation Proposal" at bounding box center [284, 124] width 100 height 9
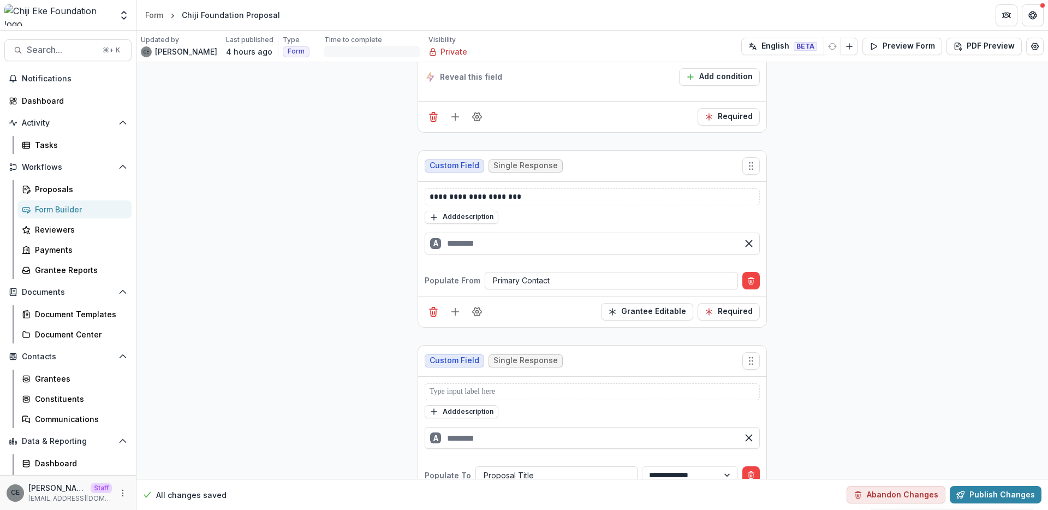
scroll to position [1041, 0]
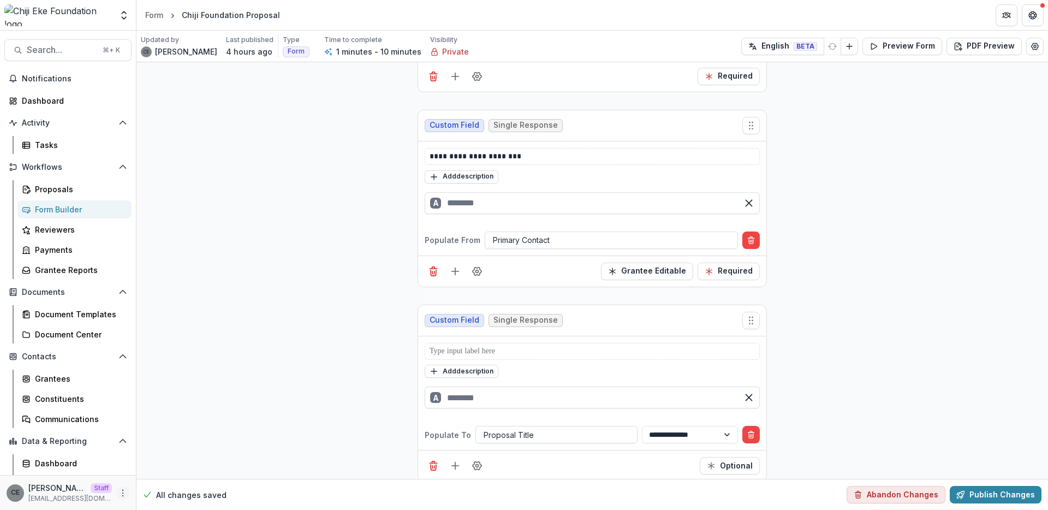
click at [121, 492] on icon "More" at bounding box center [122, 492] width 9 height 9
click at [172, 467] on link "User Settings" at bounding box center [191, 470] width 117 height 18
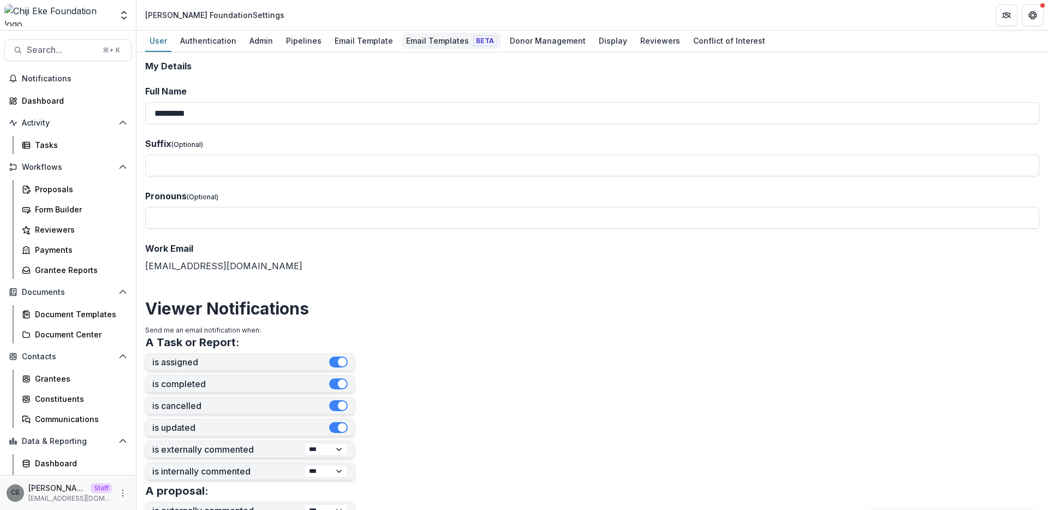
click at [405, 39] on div "Email Templates Beta" at bounding box center [451, 41] width 99 height 16
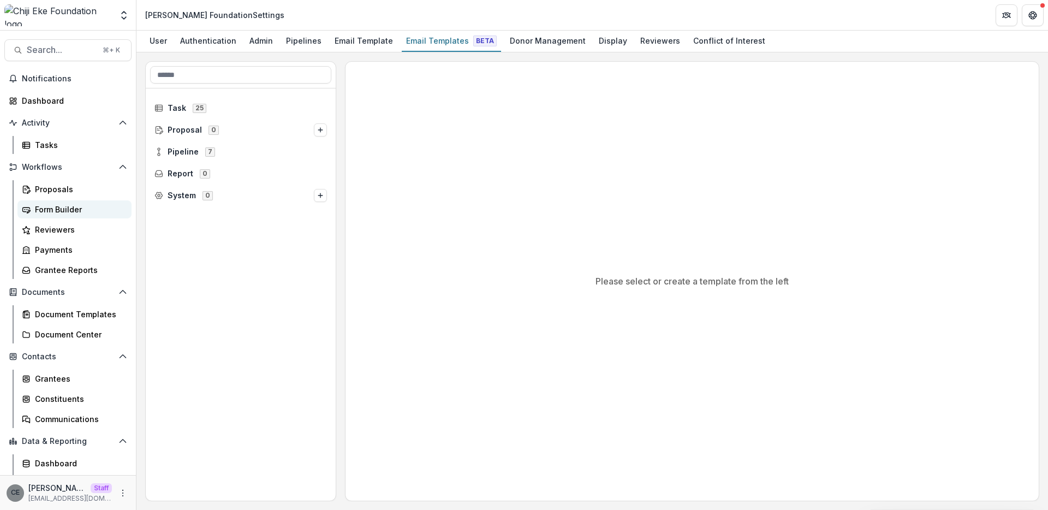
click at [59, 208] on div "Form Builder" at bounding box center [79, 209] width 88 height 11
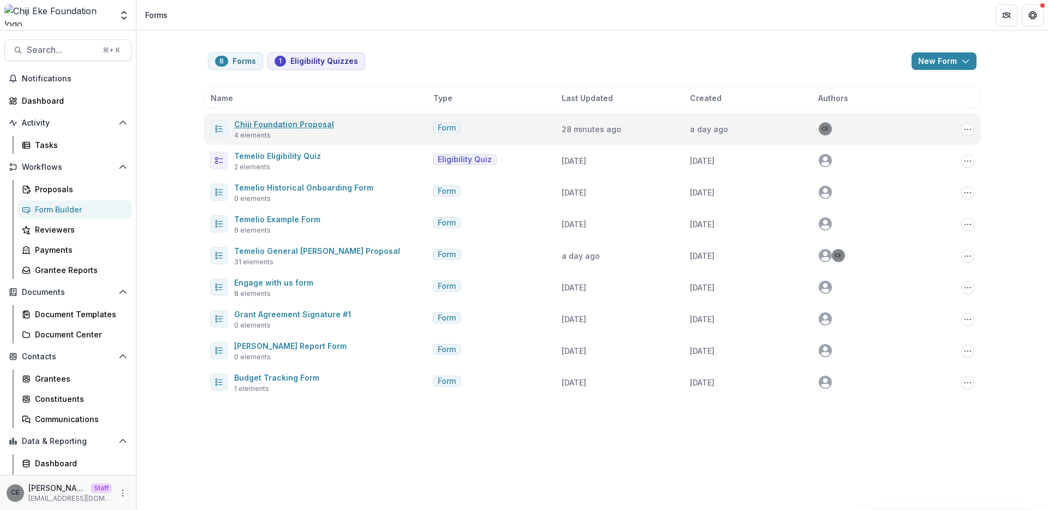
click at [285, 127] on link "Chiji Foundation Proposal" at bounding box center [284, 124] width 100 height 9
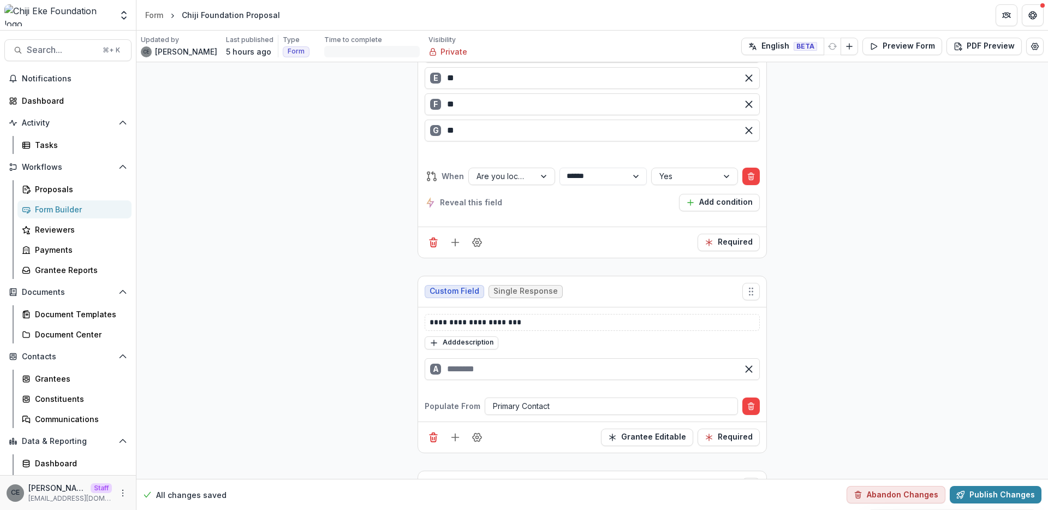
scroll to position [882, 0]
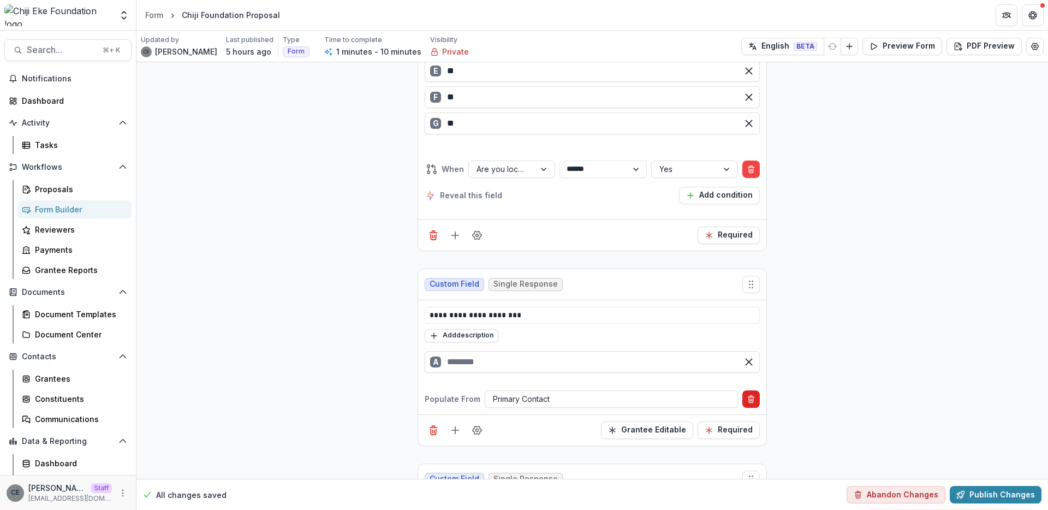
click at [750, 398] on line "Delete condition" at bounding box center [750, 399] width 0 height 2
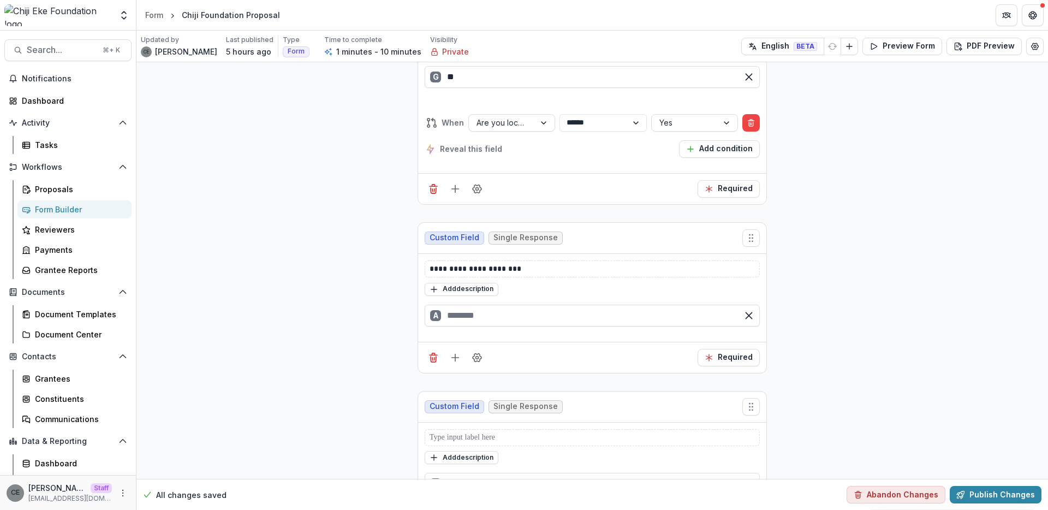
scroll to position [980, 0]
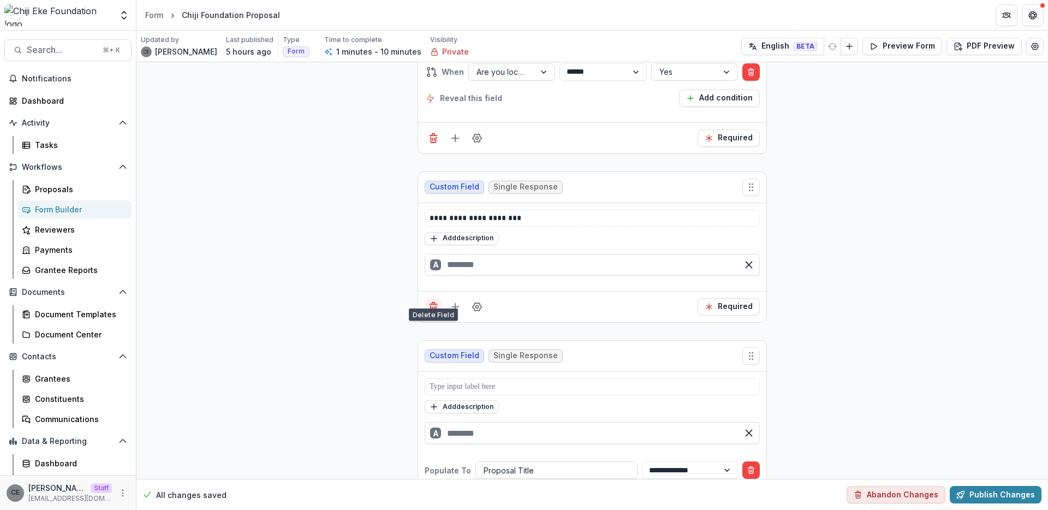
click at [438, 298] on div at bounding box center [455, 306] width 61 height 17
click at [435, 301] on icon "Delete field" at bounding box center [433, 306] width 11 height 11
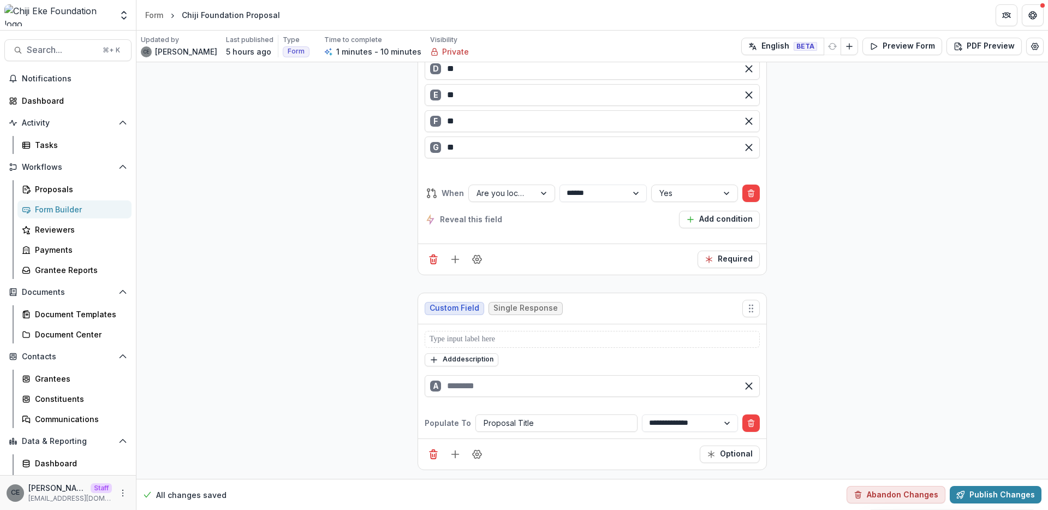
scroll to position [847, 0]
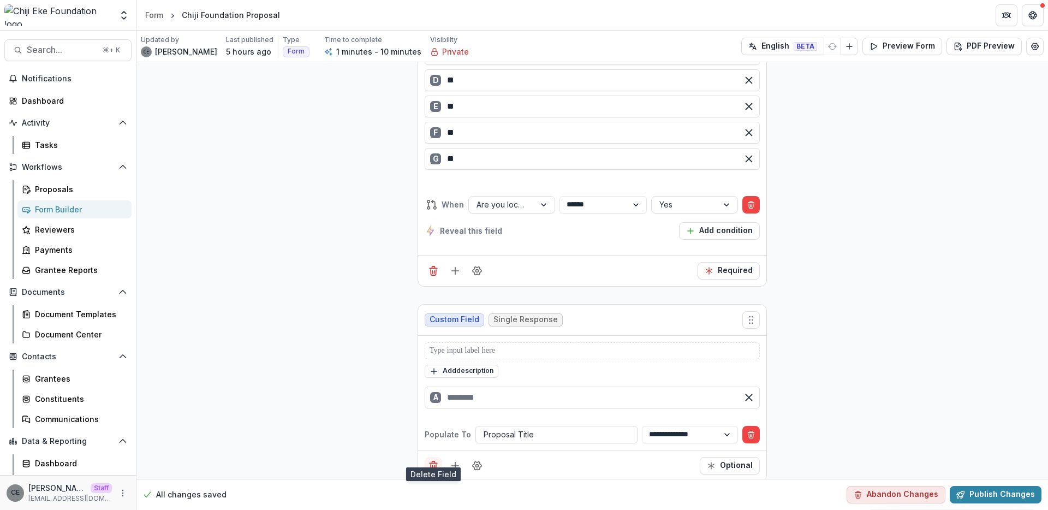
click at [431, 460] on icon "Delete field" at bounding box center [433, 465] width 11 height 11
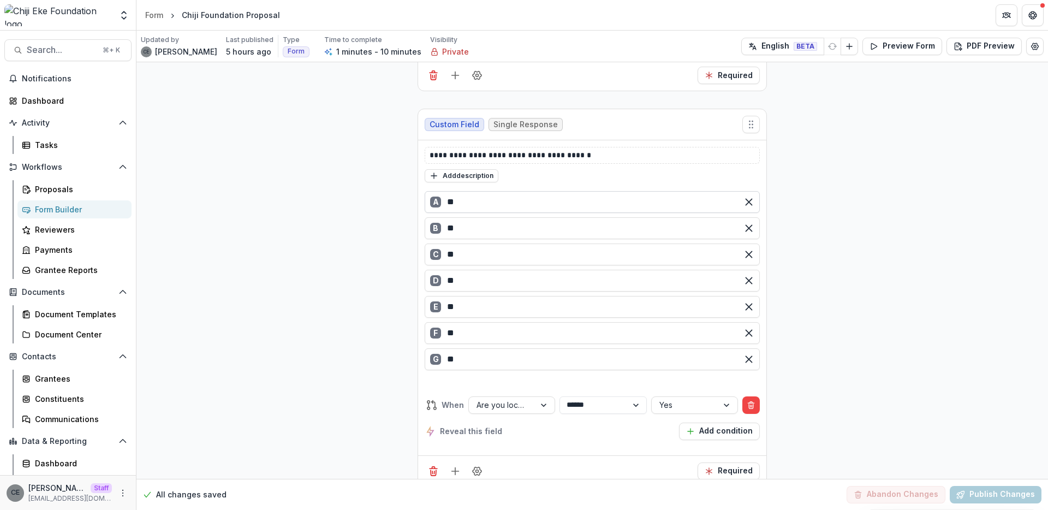
scroll to position [652, 0]
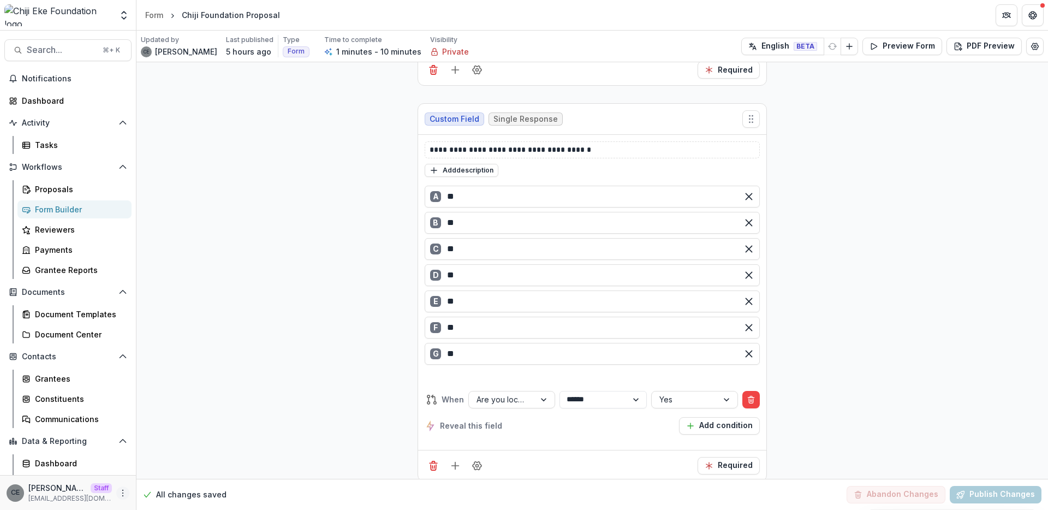
click at [121, 494] on icon "More" at bounding box center [122, 492] width 9 height 9
click at [161, 472] on link "User Settings" at bounding box center [191, 470] width 117 height 18
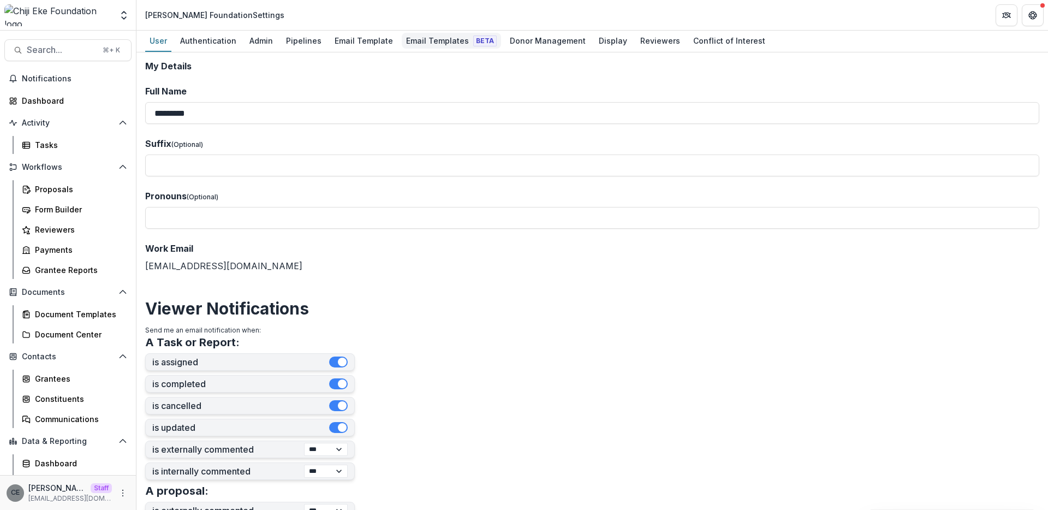
click at [442, 46] on div "Email Templates Beta" at bounding box center [451, 41] width 99 height 16
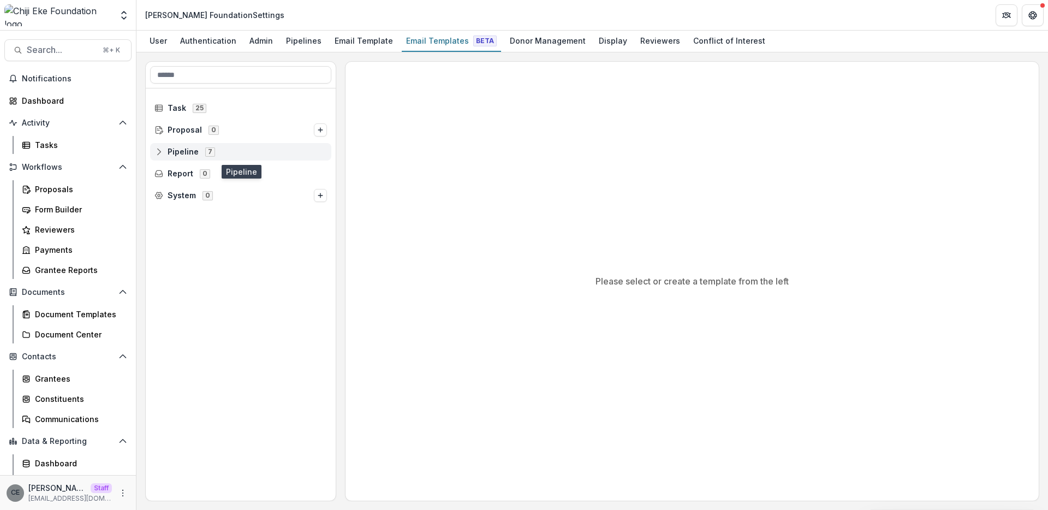
click at [162, 152] on icon at bounding box center [158, 151] width 9 height 9
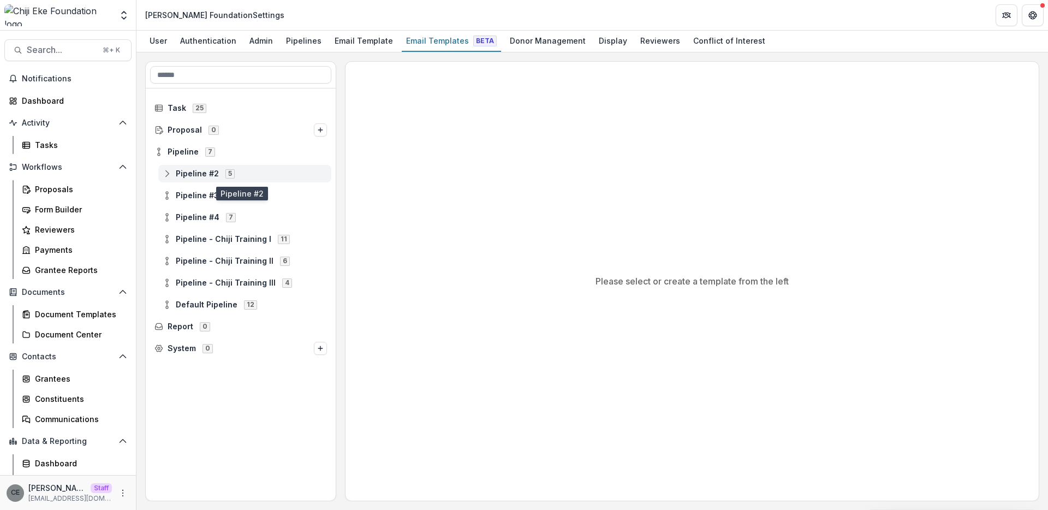
click at [166, 174] on icon at bounding box center [167, 173] width 9 height 9
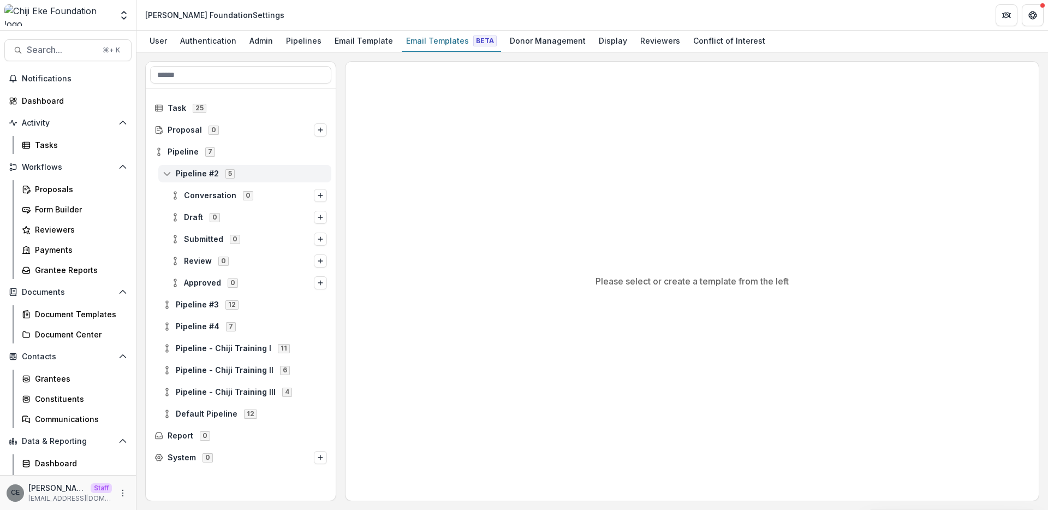
click at [168, 175] on icon at bounding box center [167, 173] width 9 height 9
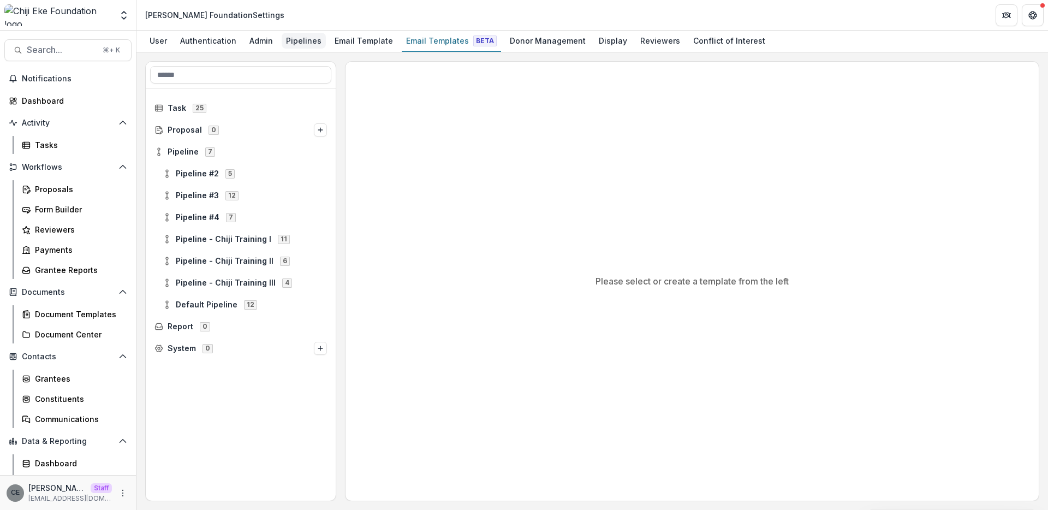
click at [308, 39] on div "Pipelines" at bounding box center [304, 41] width 44 height 16
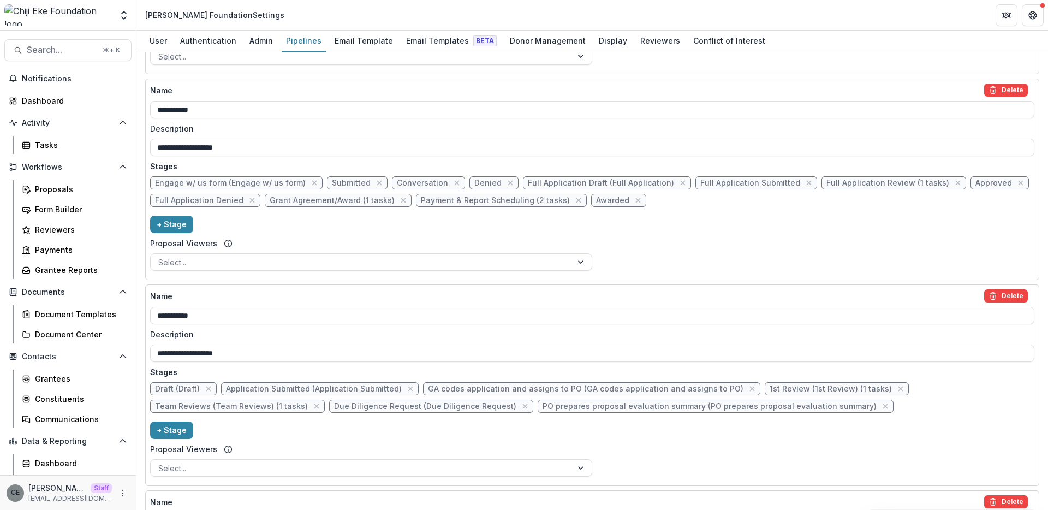
scroll to position [362, 0]
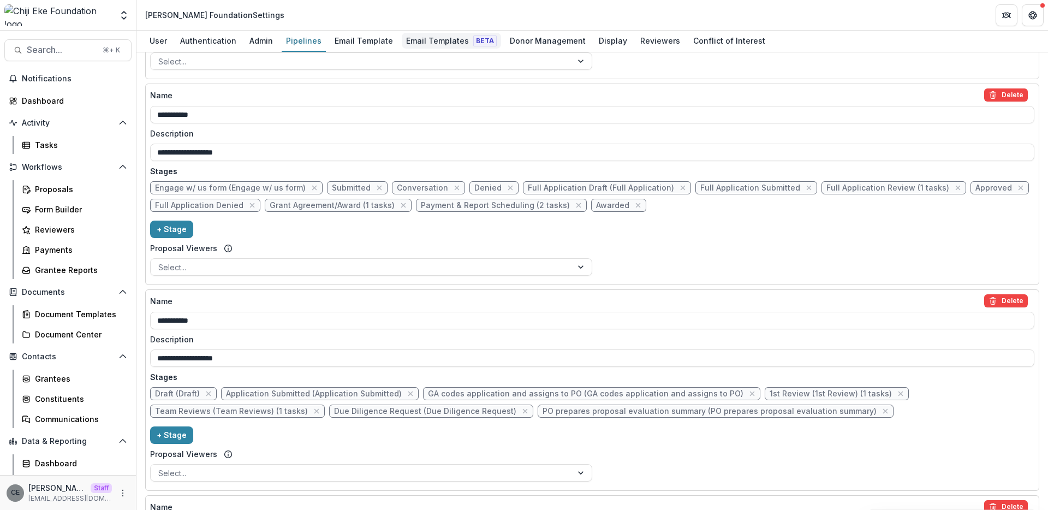
click at [444, 39] on div "Email Templates Beta" at bounding box center [451, 41] width 99 height 16
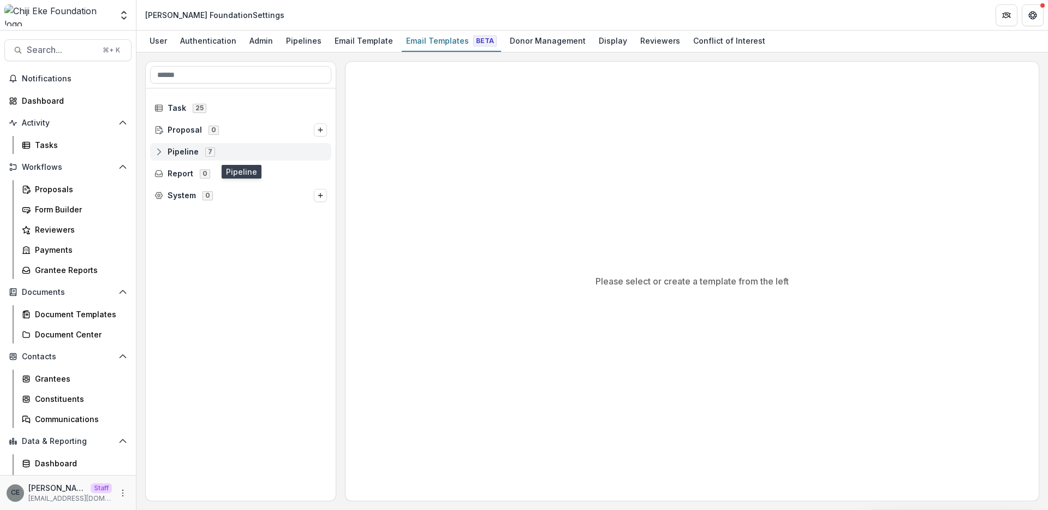
click at [159, 151] on icon at bounding box center [158, 151] width 9 height 9
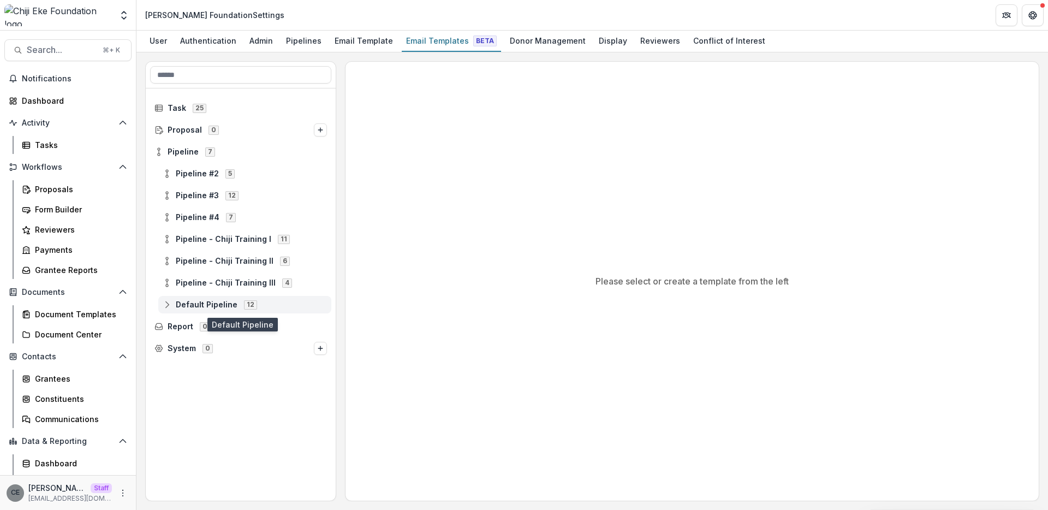
click at [166, 303] on icon at bounding box center [167, 304] width 9 height 9
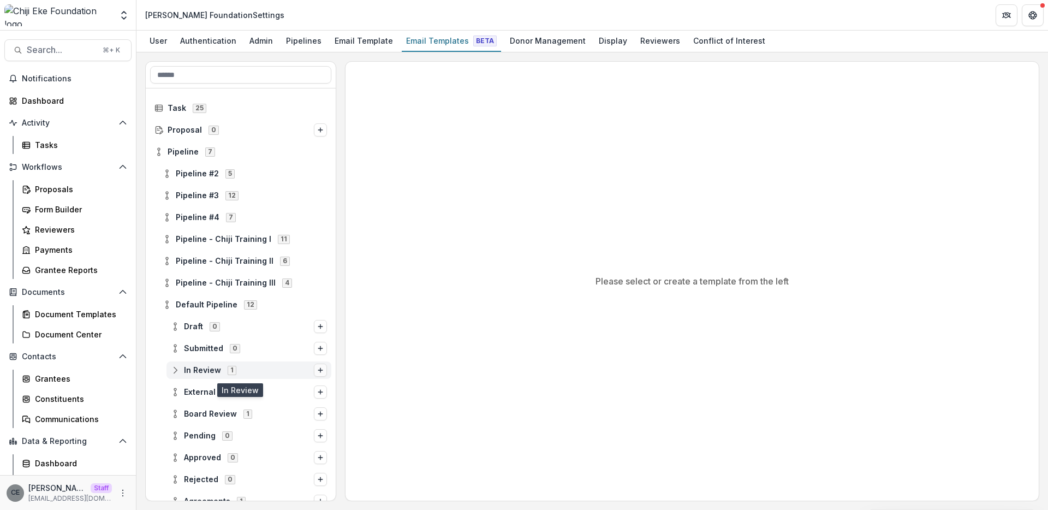
click at [317, 367] on icon "Options" at bounding box center [320, 370] width 7 height 7
click at [281, 391] on button "Stage Change Message" at bounding box center [250, 392] width 147 height 16
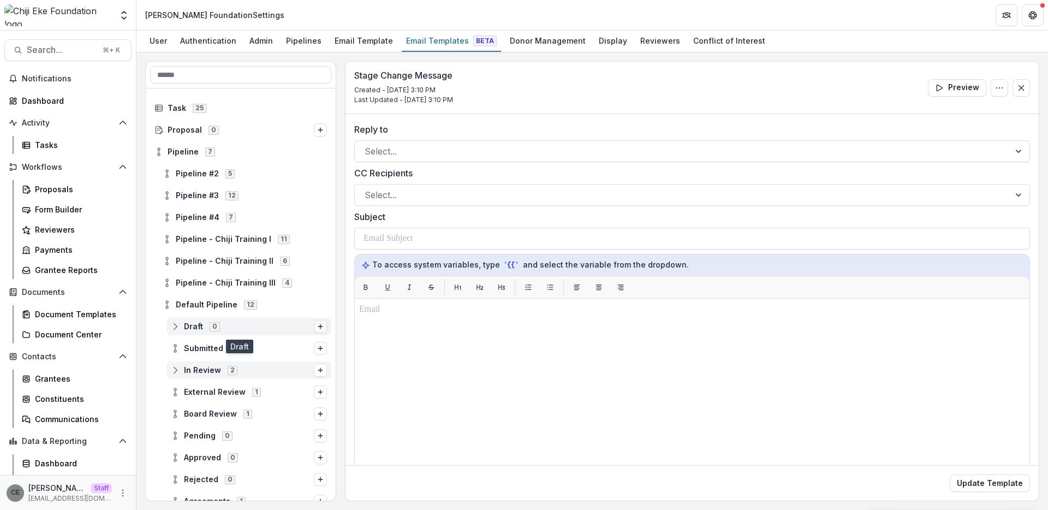
click at [321, 326] on button "Options" at bounding box center [320, 326] width 13 height 13
click at [288, 348] on button "Stage Change Message" at bounding box center [250, 348] width 147 height 16
click at [62, 205] on div "Form Builder" at bounding box center [79, 209] width 88 height 11
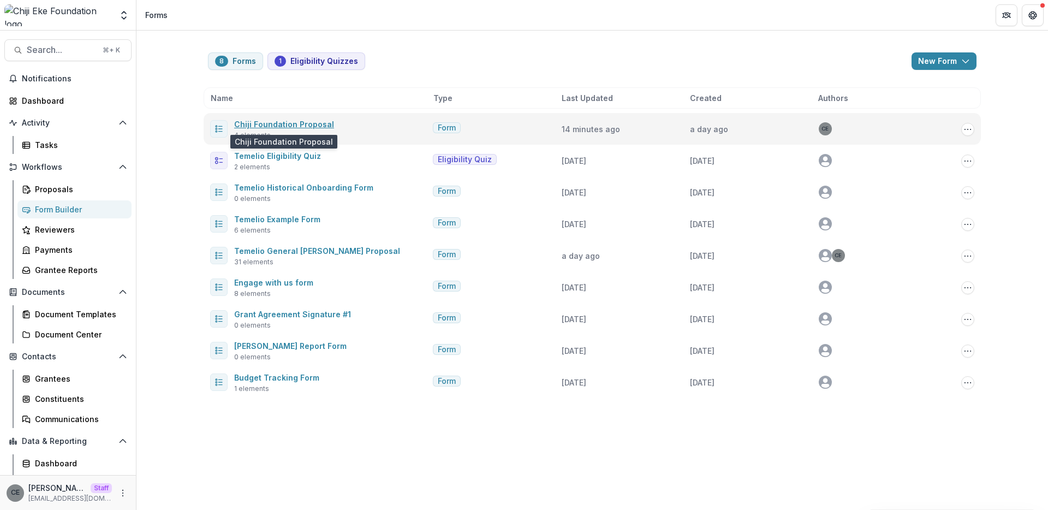
click at [325, 125] on link "Chiji Foundation Proposal" at bounding box center [284, 124] width 100 height 9
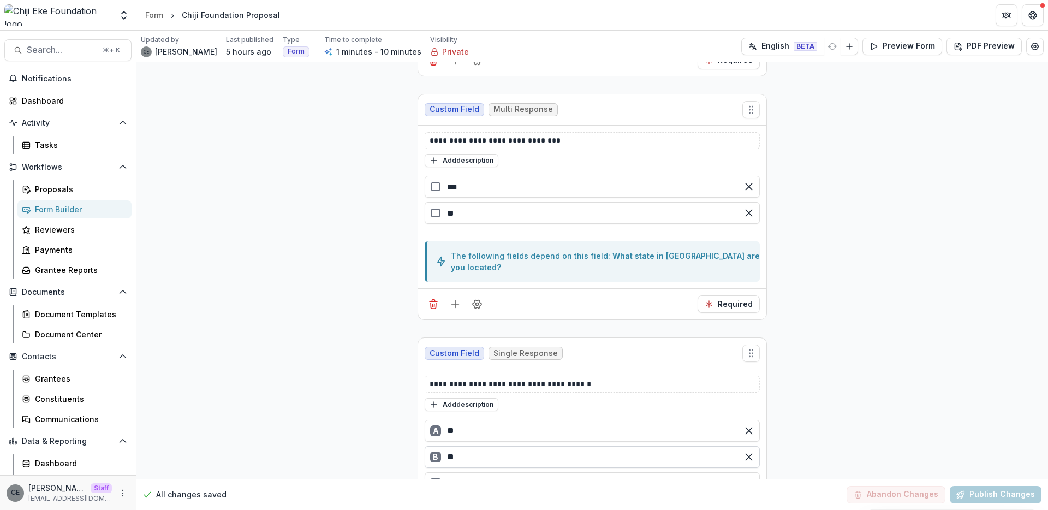
scroll to position [652, 0]
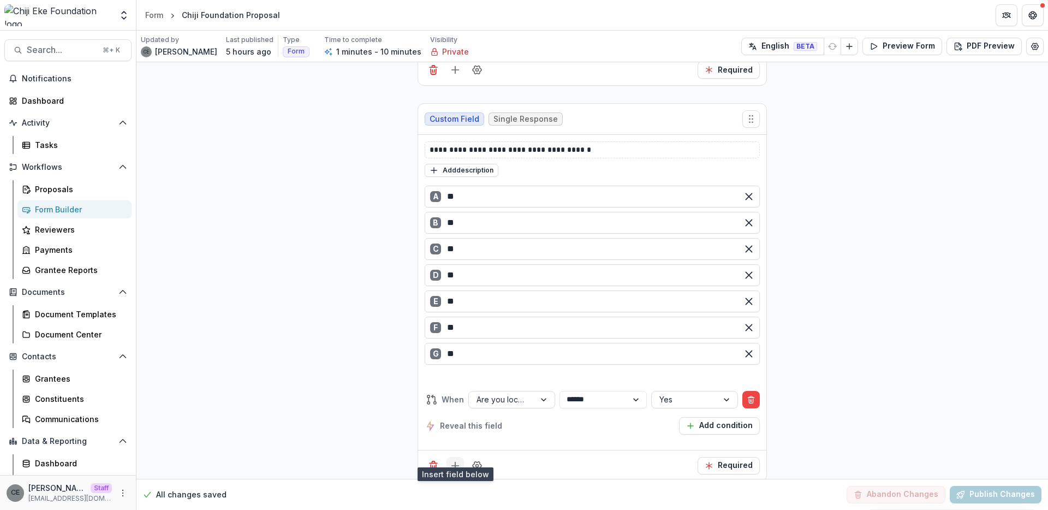
click at [458, 460] on icon "Add field" at bounding box center [455, 465] width 11 height 11
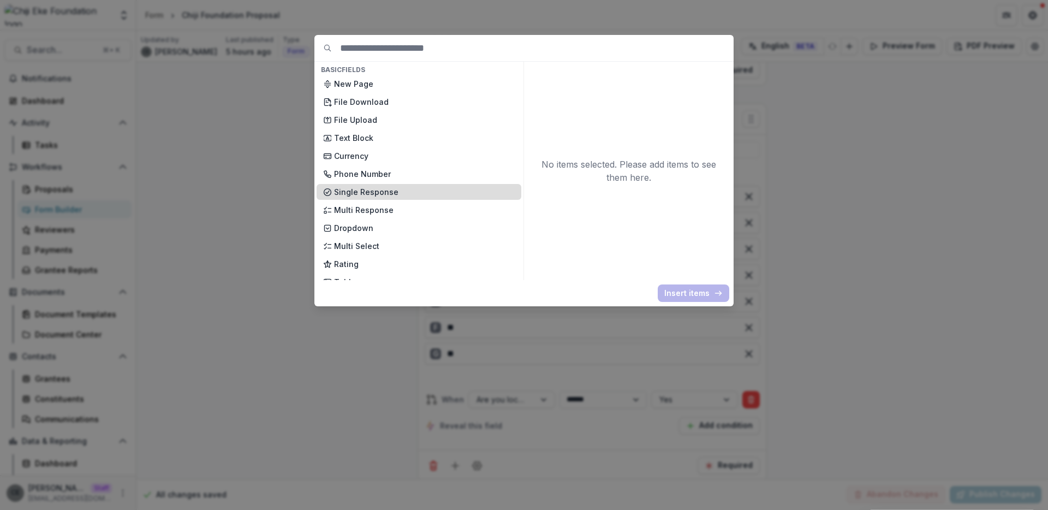
click at [393, 195] on p "Single Response" at bounding box center [424, 191] width 181 height 11
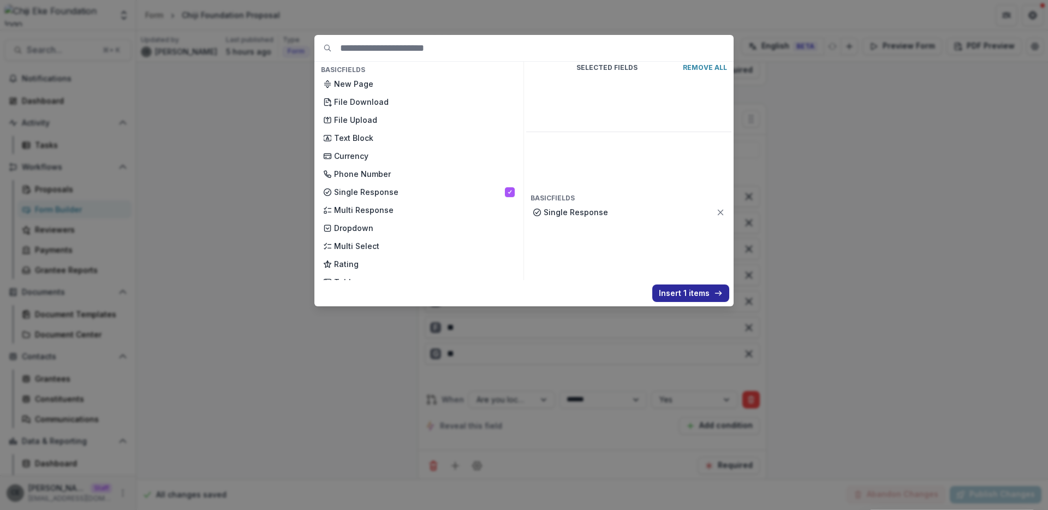
click at [673, 296] on button "Insert 1 items" at bounding box center [690, 292] width 77 height 17
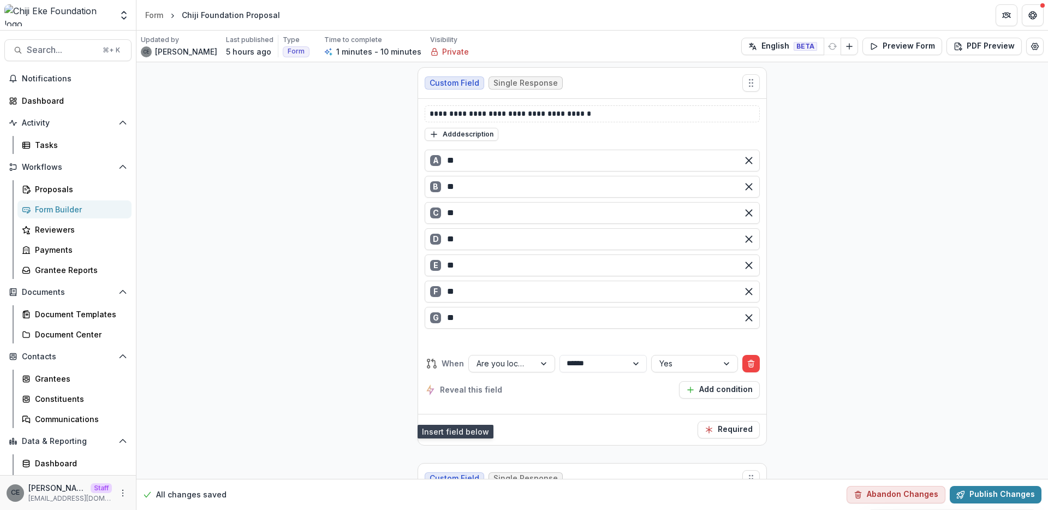
scroll to position [821, 0]
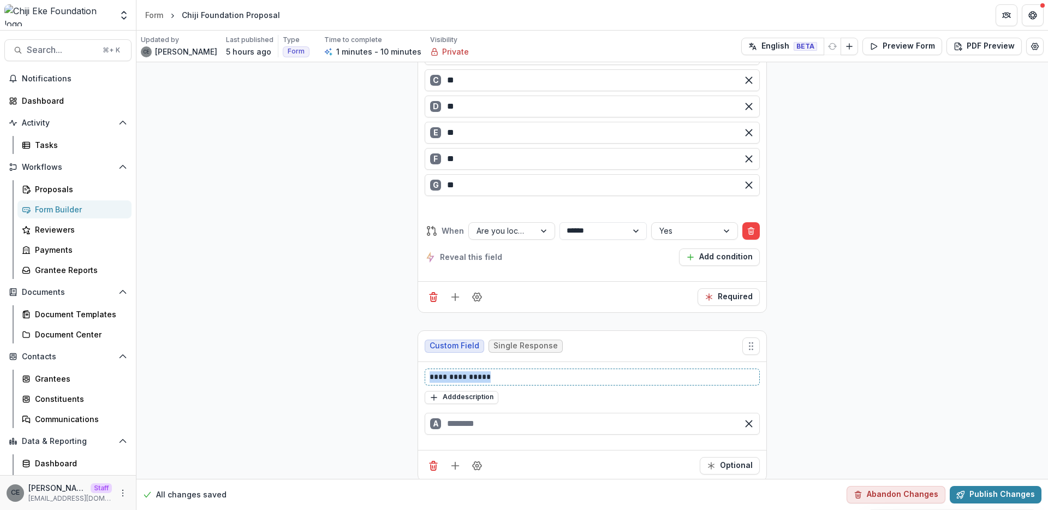
drag, startPoint x: 530, startPoint y: 365, endPoint x: 395, endPoint y: 359, distance: 136.0
click at [432, 371] on p "**********" at bounding box center [592, 376] width 325 height 11
click at [480, 371] on p "**********" at bounding box center [592, 376] width 325 height 11
click at [478, 461] on icon "Field Settings" at bounding box center [477, 465] width 9 height 8
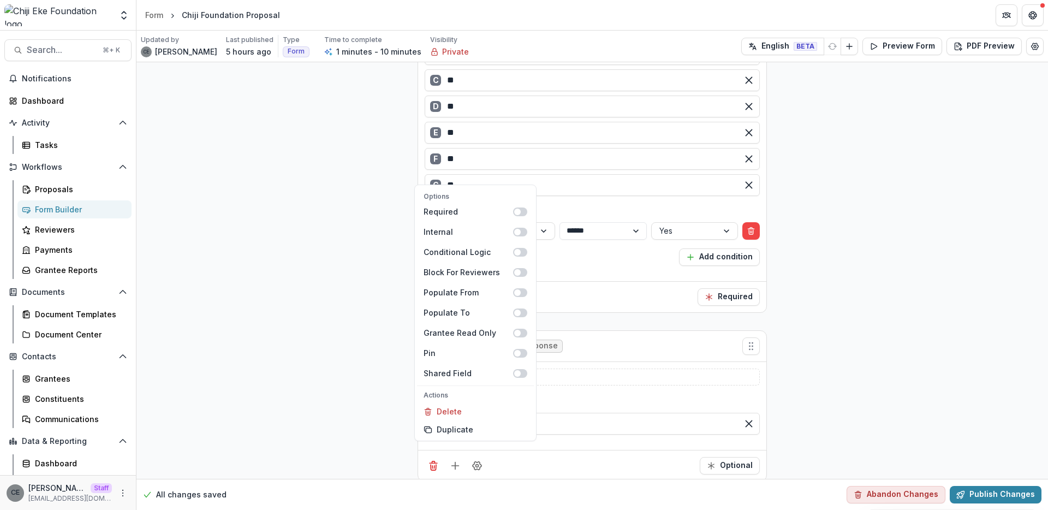
click at [588, 281] on div "Required" at bounding box center [592, 296] width 348 height 31
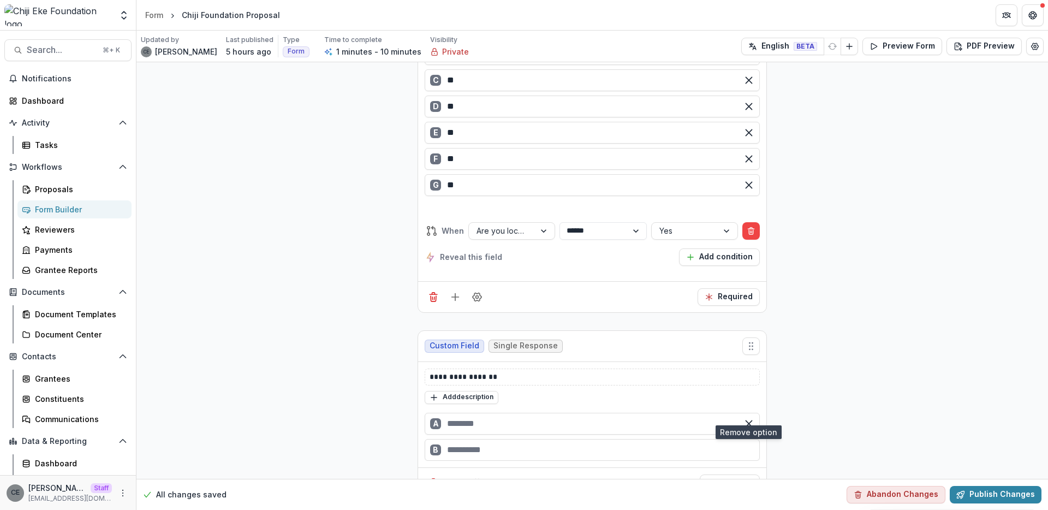
click at [745, 420] on line "Remove option" at bounding box center [748, 423] width 6 height 6
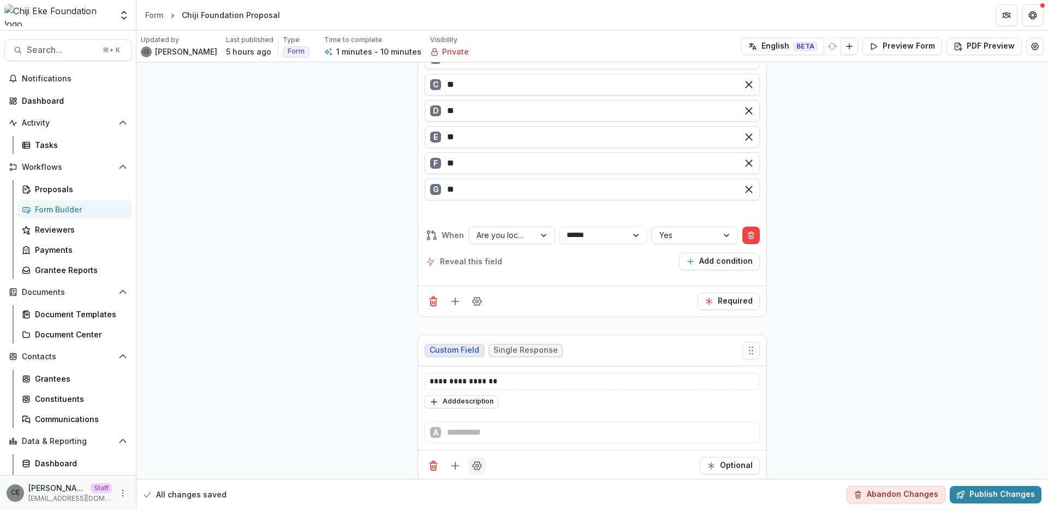
click at [476, 464] on circle "Field Settings" at bounding box center [477, 465] width 3 height 3
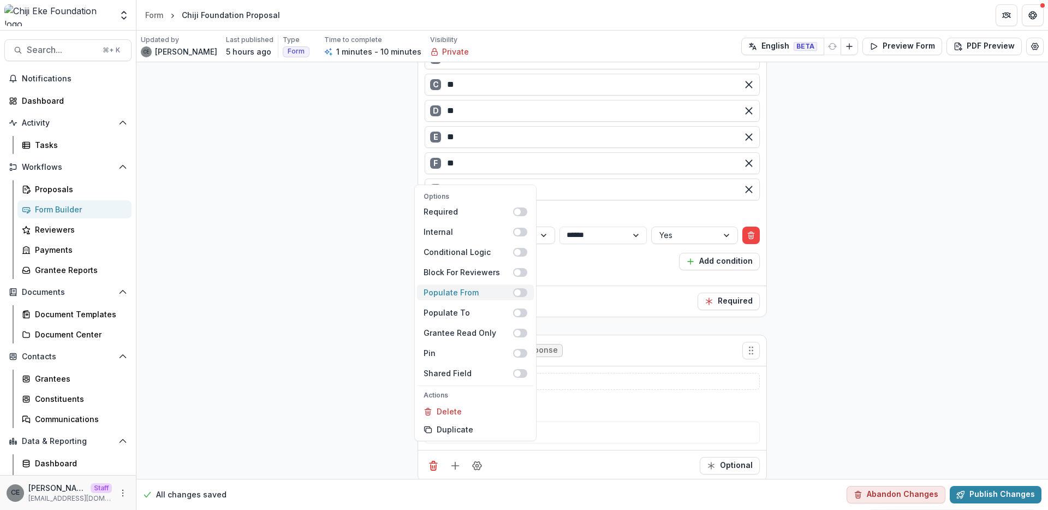
click at [517, 294] on span at bounding box center [517, 292] width 7 height 7
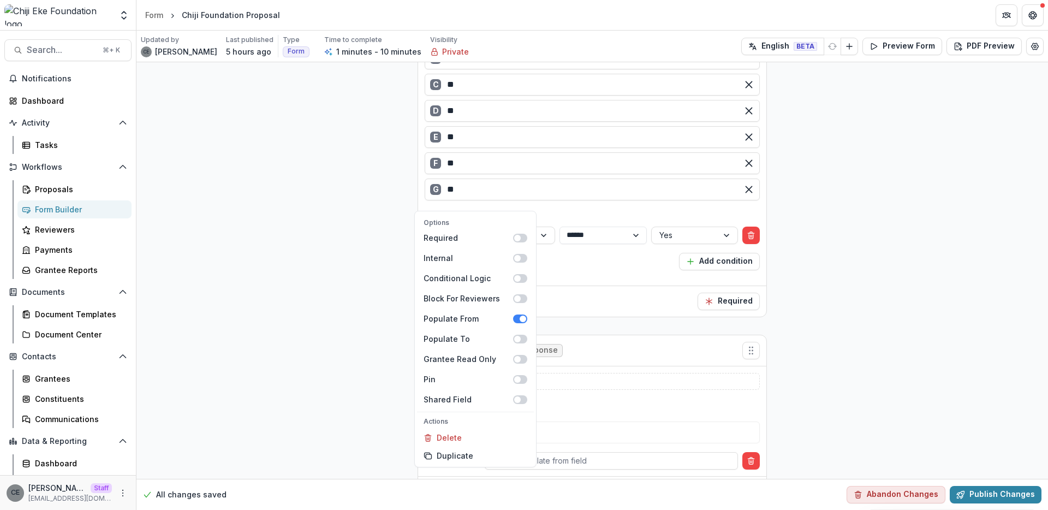
click at [613, 350] on div "Custom Field Single Response" at bounding box center [592, 350] width 348 height 31
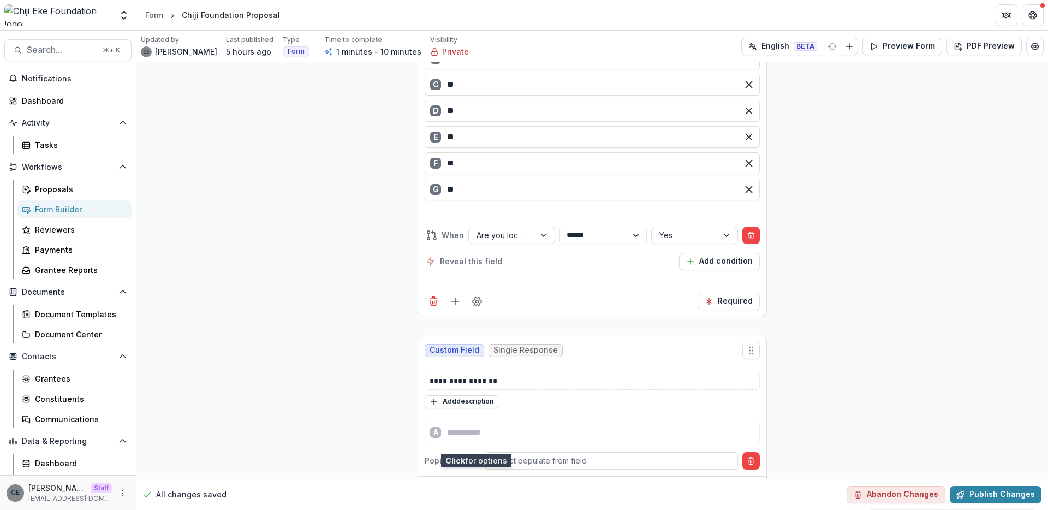
scroll to position [843, 0]
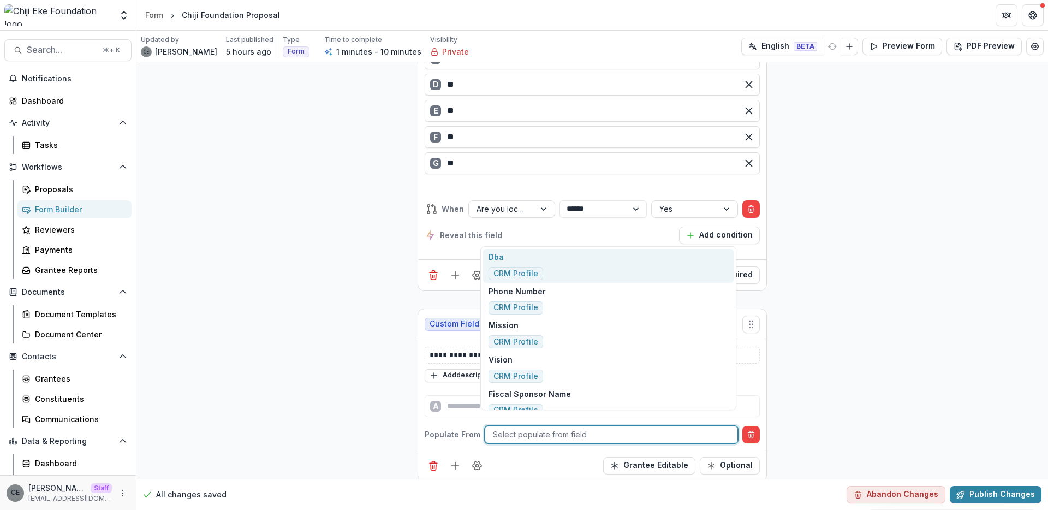
click at [618, 428] on div at bounding box center [611, 434] width 237 height 14
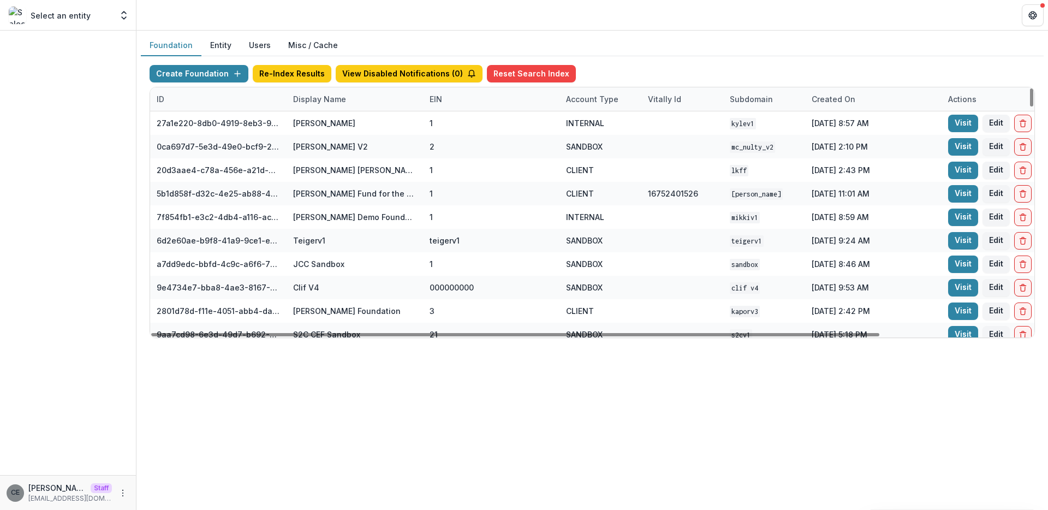
click at [348, 99] on div "Display Name" at bounding box center [320, 98] width 66 height 11
click at [345, 128] on input at bounding box center [354, 123] width 131 height 17
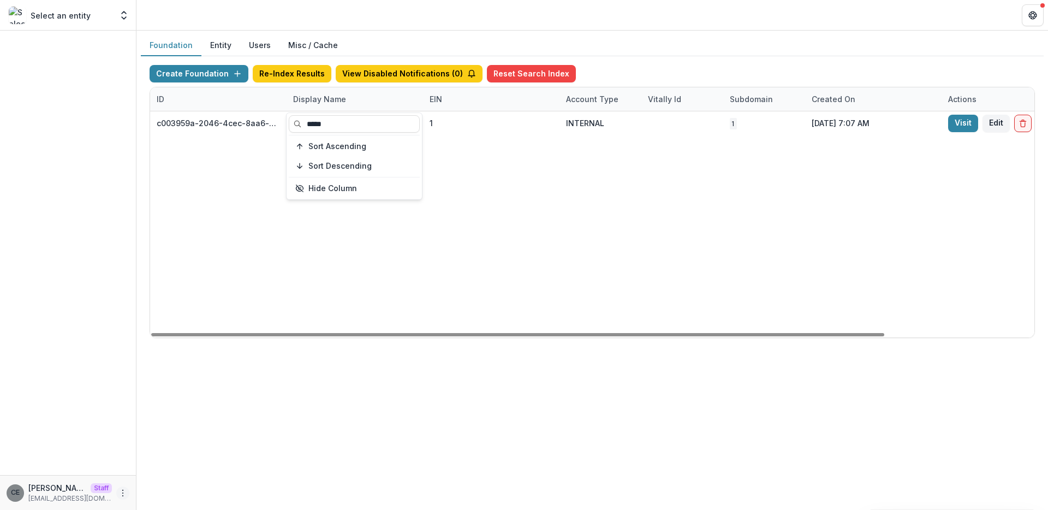
type input "*****"
click at [122, 493] on icon "More" at bounding box center [122, 492] width 9 height 9
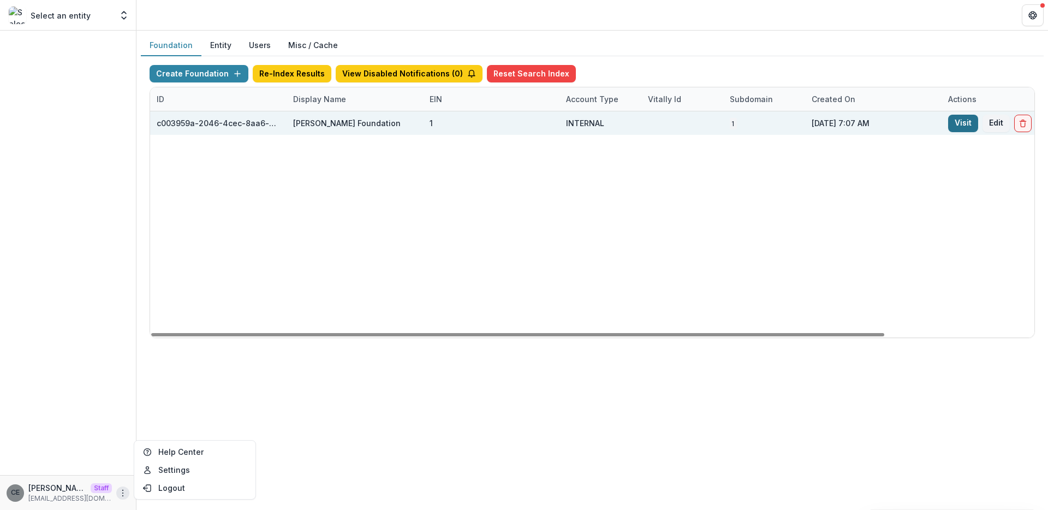
click at [970, 124] on link "Visit" at bounding box center [963, 123] width 30 height 17
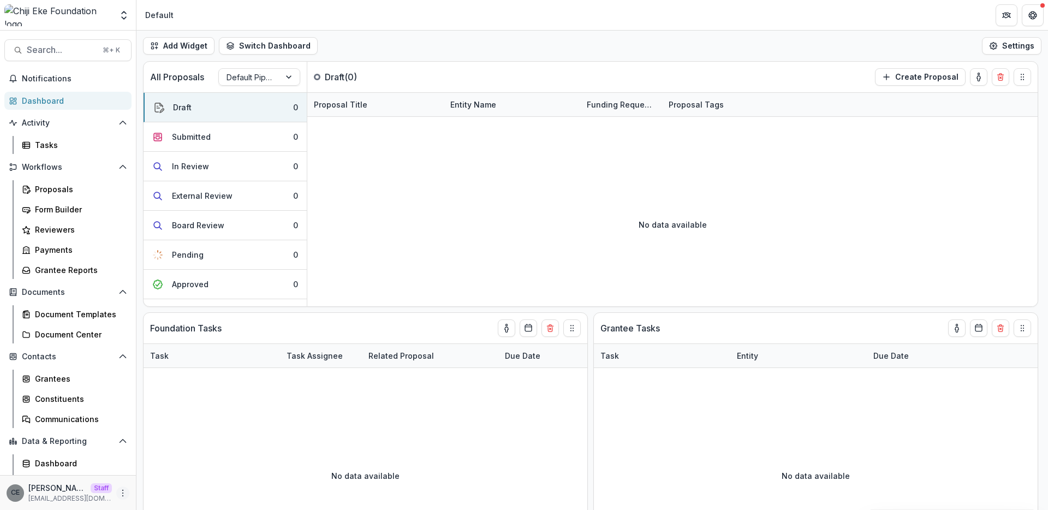
click at [118, 496] on icon "More" at bounding box center [122, 492] width 9 height 9
click at [171, 474] on link "User Settings" at bounding box center [191, 470] width 117 height 18
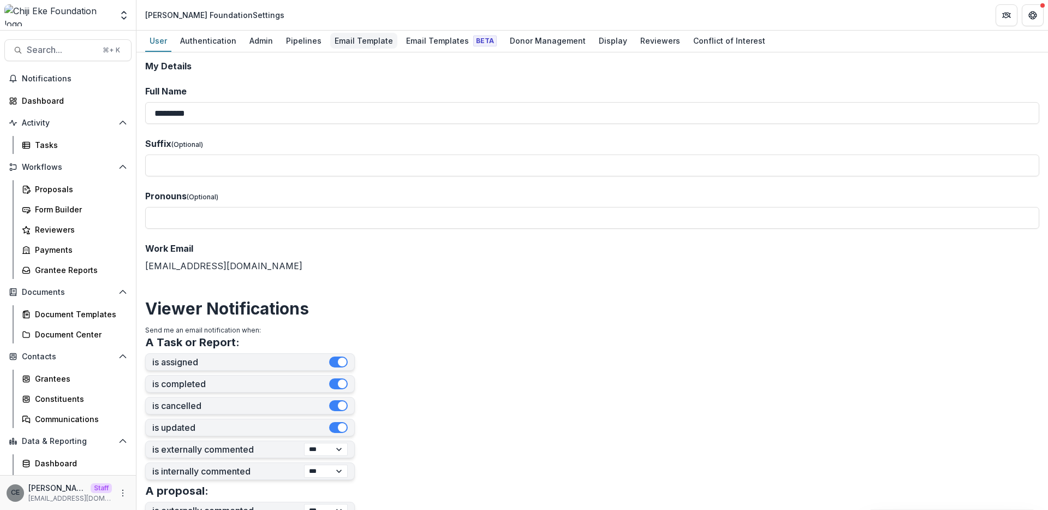
click at [346, 40] on div "Email Template" at bounding box center [363, 41] width 67 height 16
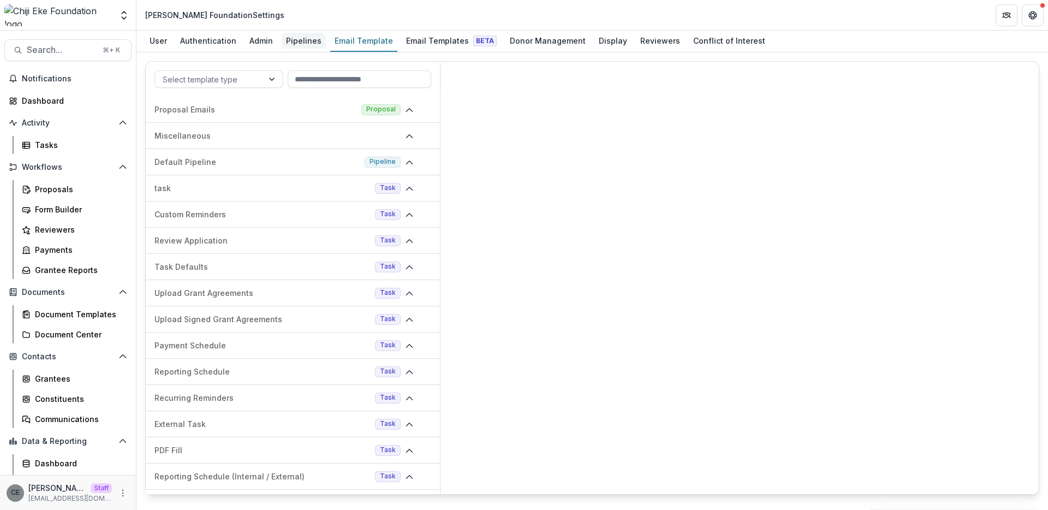
click at [302, 44] on div "Pipelines" at bounding box center [304, 41] width 44 height 16
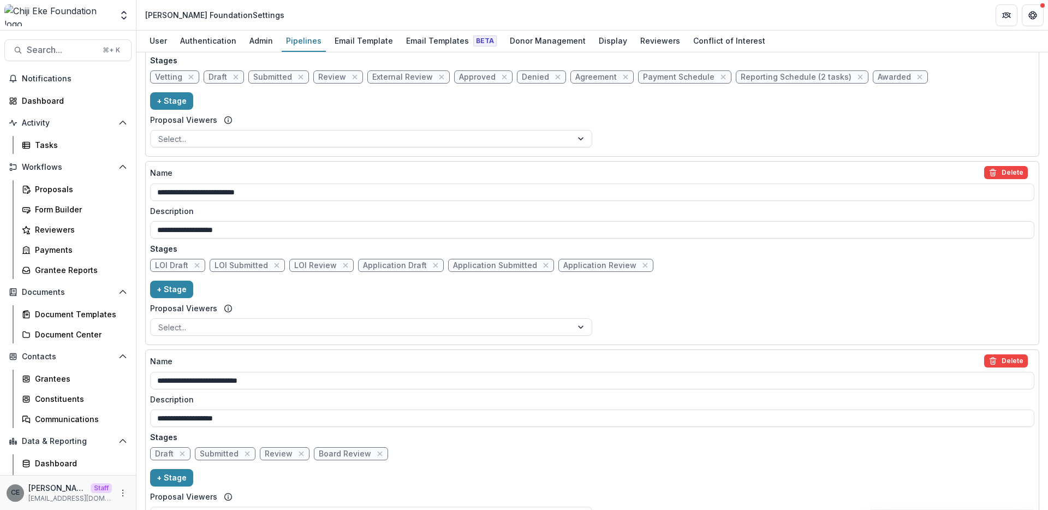
scroll to position [849, 0]
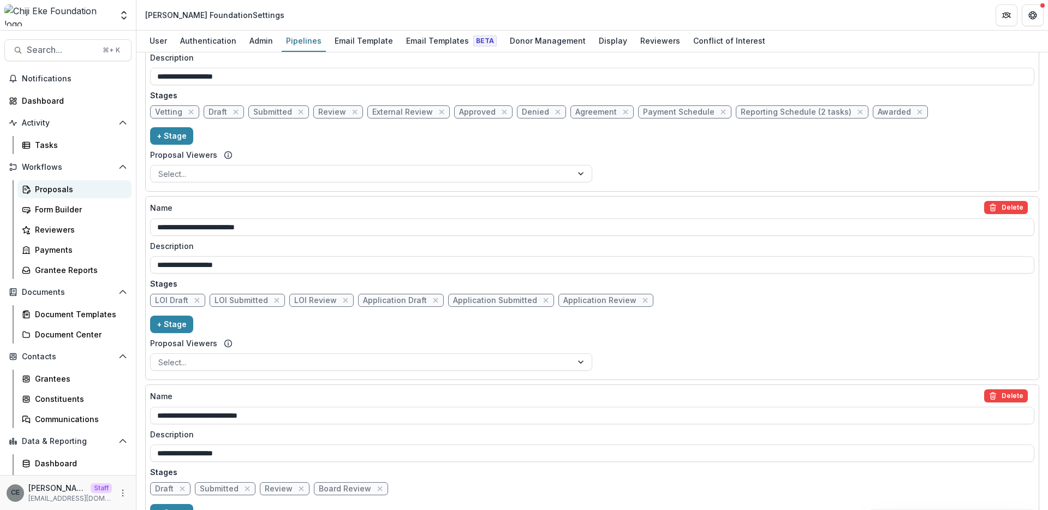
click at [57, 189] on div "Proposals" at bounding box center [79, 188] width 88 height 11
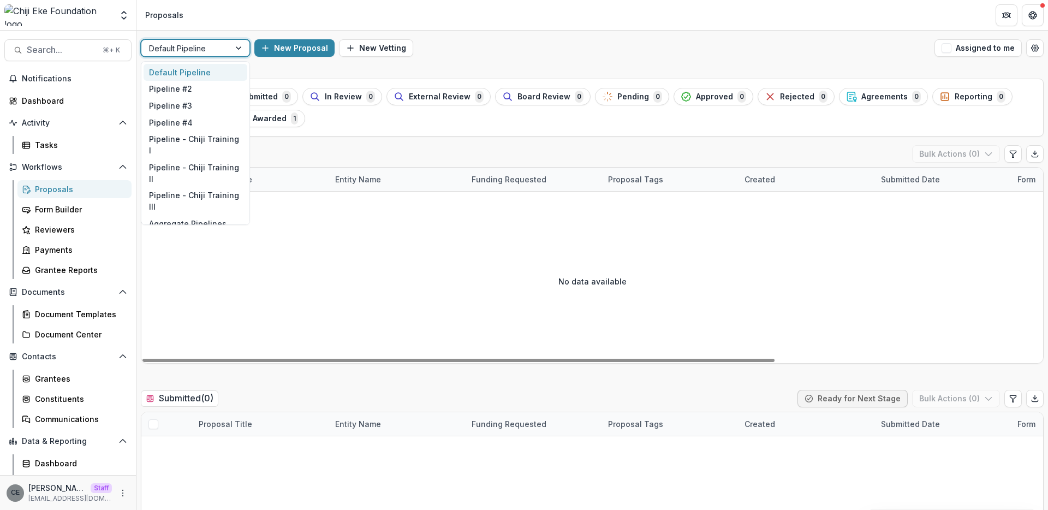
click at [217, 44] on div at bounding box center [185, 48] width 73 height 14
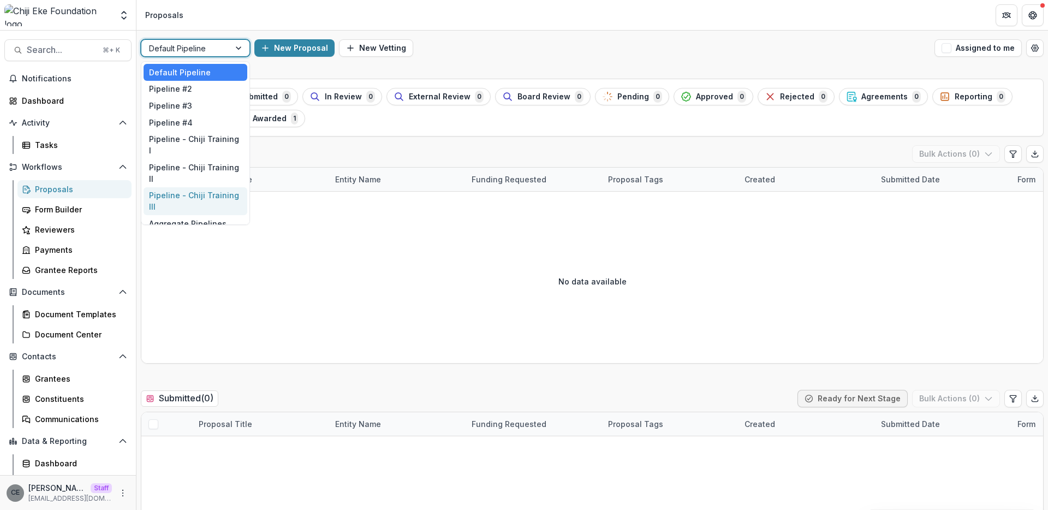
click at [216, 187] on div "Pipeline - Chiji Training III" at bounding box center [196, 201] width 104 height 28
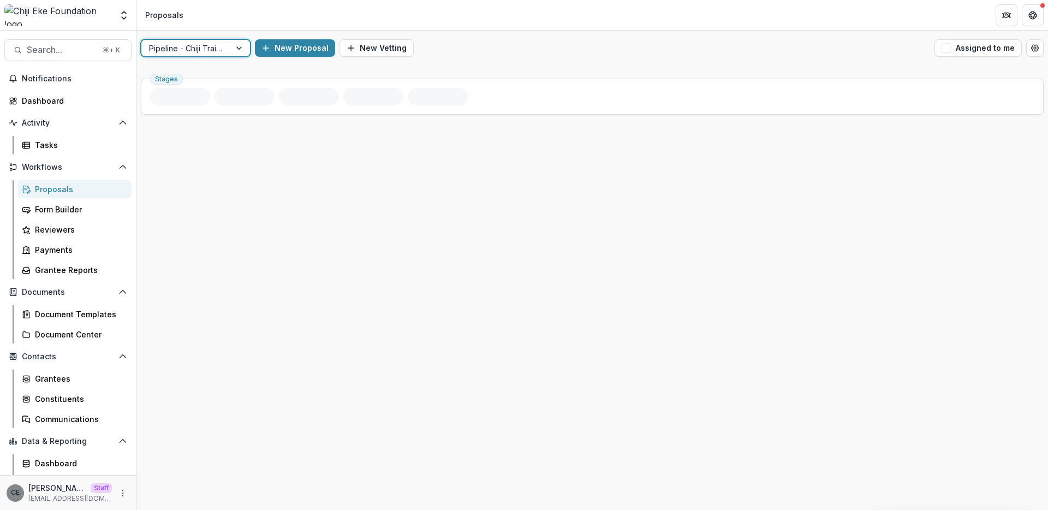
click at [228, 47] on div "Pipeline - Chiji Training III" at bounding box center [185, 48] width 89 height 16
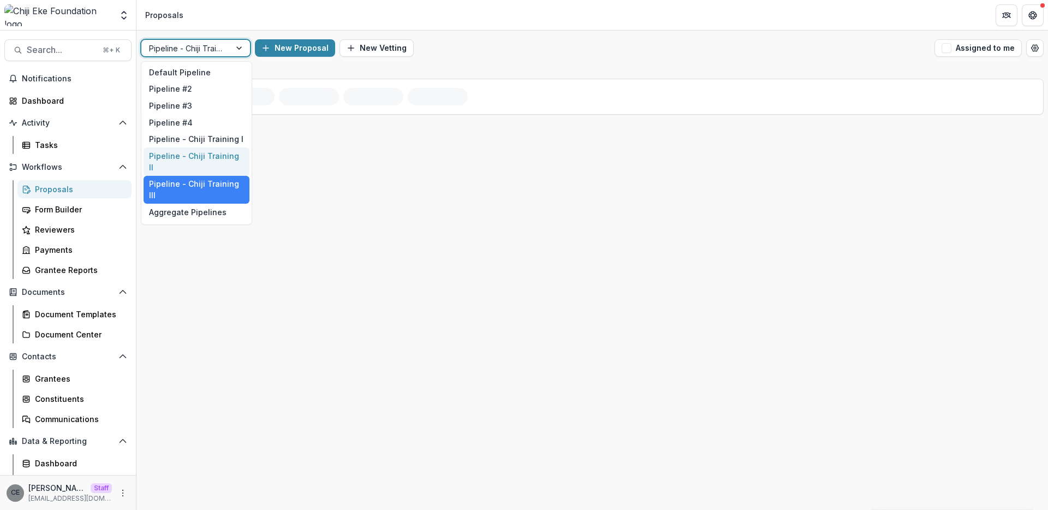
click at [217, 152] on div "Pipeline - Chiji Training II" at bounding box center [197, 161] width 106 height 28
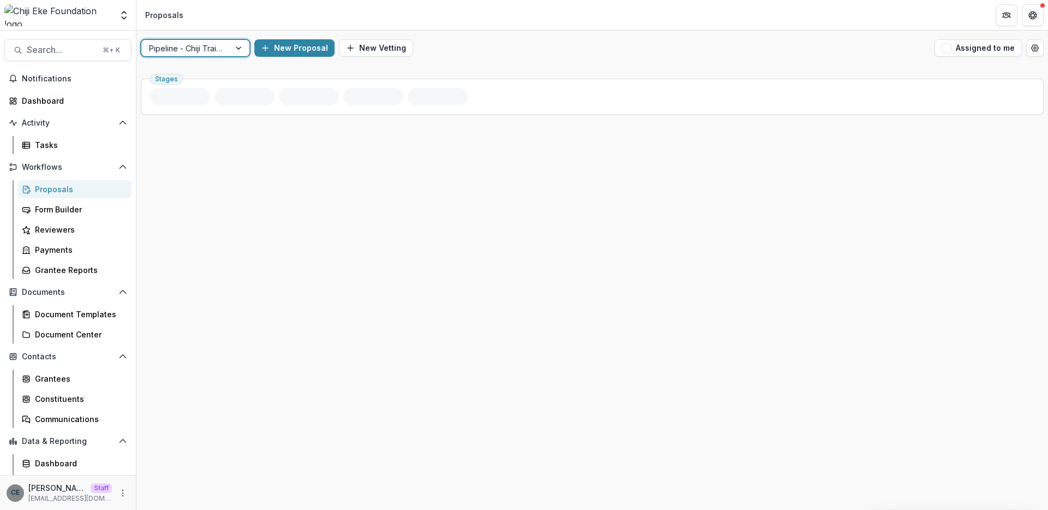
click at [207, 47] on div at bounding box center [185, 48] width 73 height 14
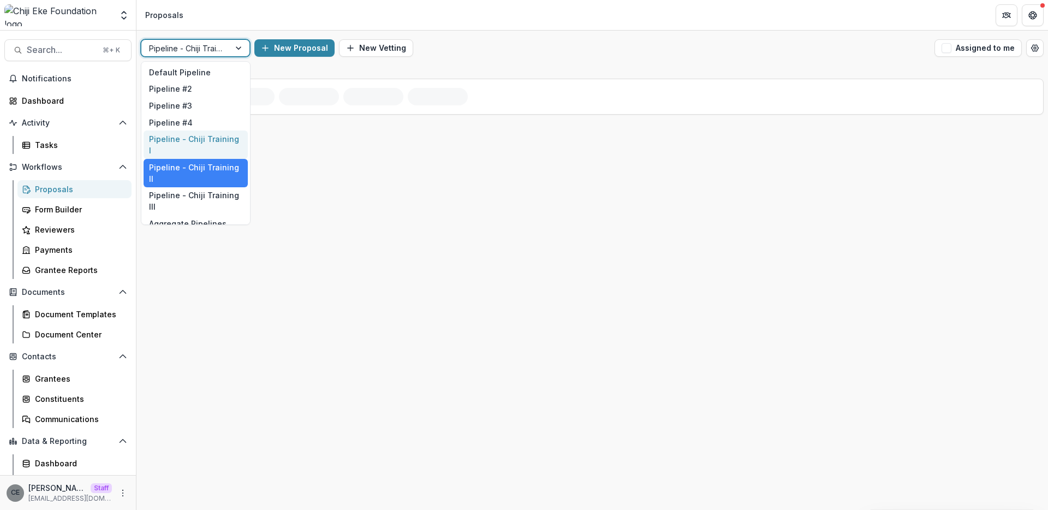
click at [207, 138] on div "Pipeline - Chiji Training I" at bounding box center [196, 144] width 104 height 28
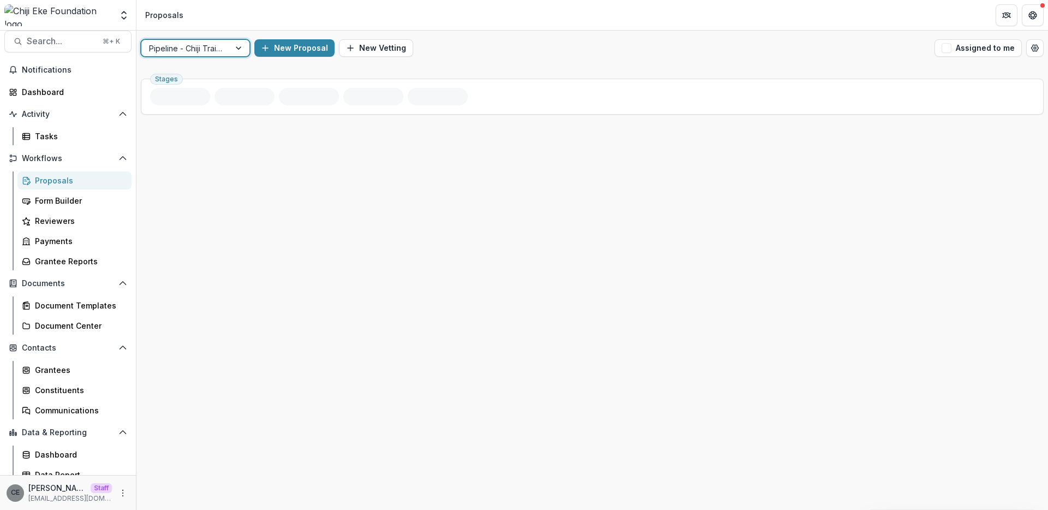
scroll to position [10, 0]
click at [233, 52] on div at bounding box center [240, 48] width 20 height 16
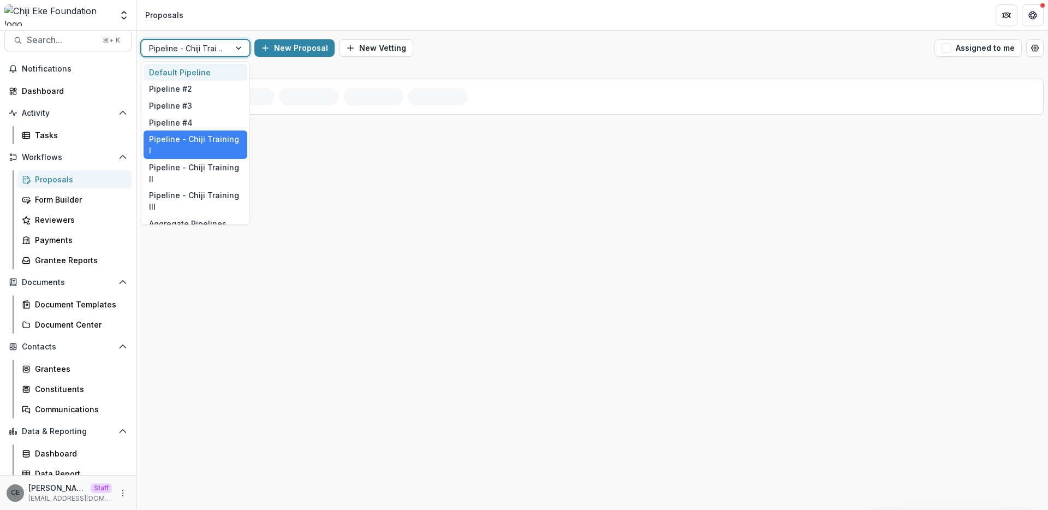
click at [213, 70] on div "Default Pipeline" at bounding box center [196, 72] width 104 height 17
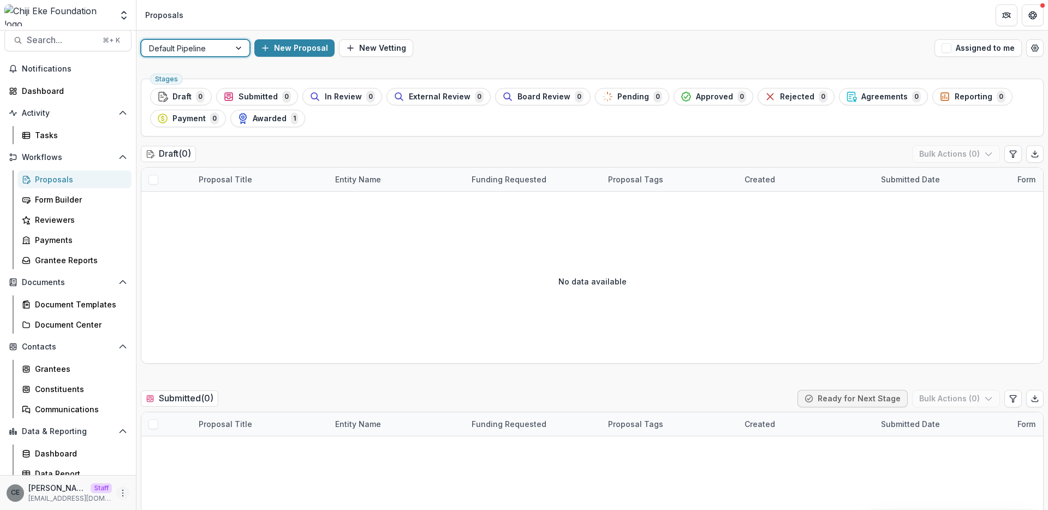
click at [123, 492] on circle "More" at bounding box center [123, 492] width 1 height 1
click at [160, 470] on link "User Settings" at bounding box center [191, 470] width 117 height 18
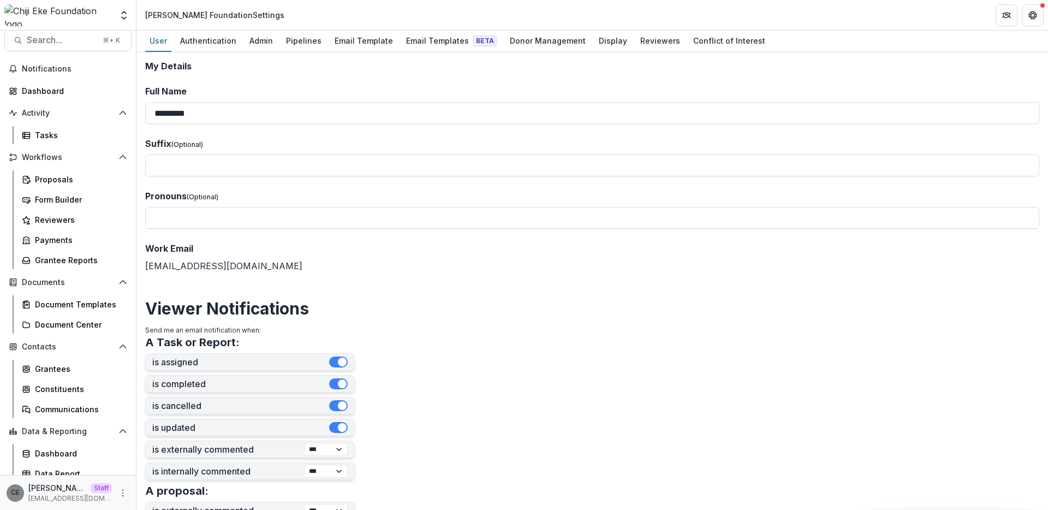
drag, startPoint x: 413, startPoint y: 40, endPoint x: 359, endPoint y: 5, distance: 65.1
click at [355, 39] on div "Email Template" at bounding box center [363, 41] width 67 height 16
